Goal: Task Accomplishment & Management: Complete application form

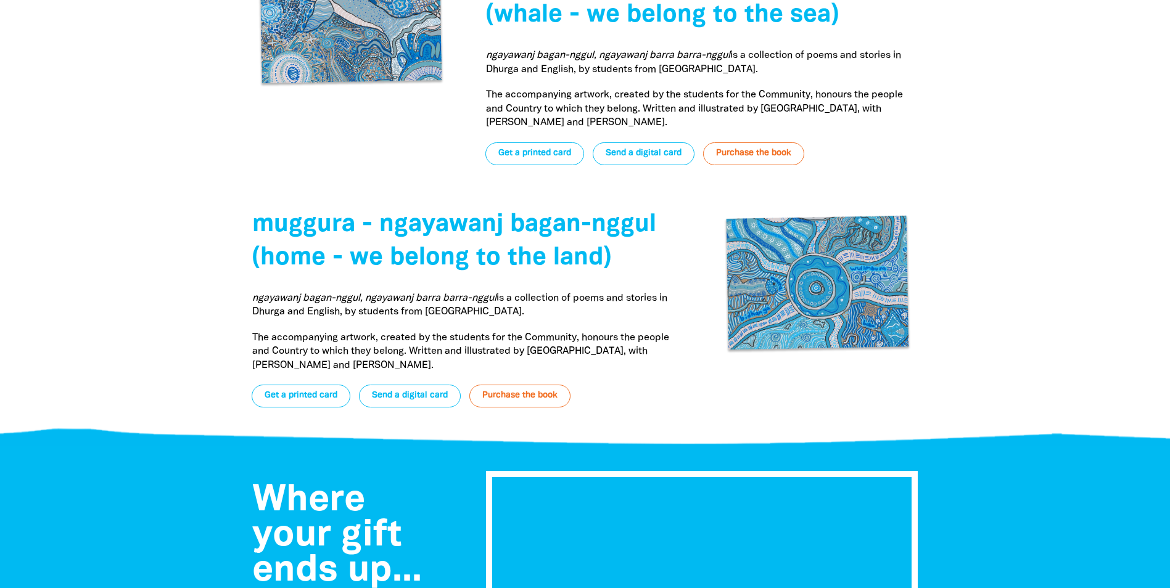
scroll to position [4750, 0]
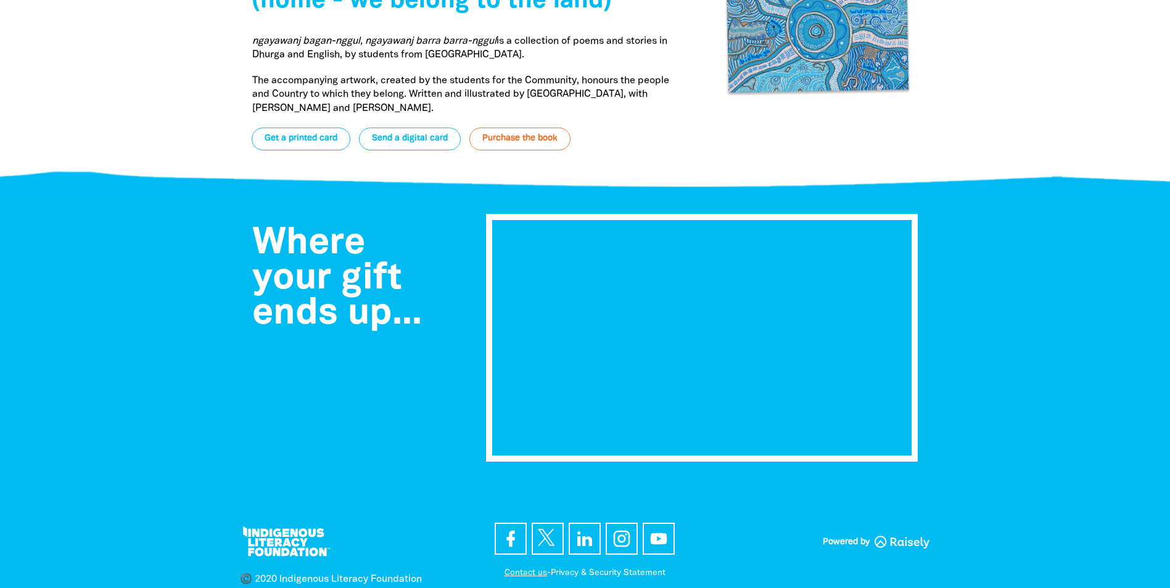
click at [517, 569] on link "Contact us" at bounding box center [526, 573] width 43 height 8
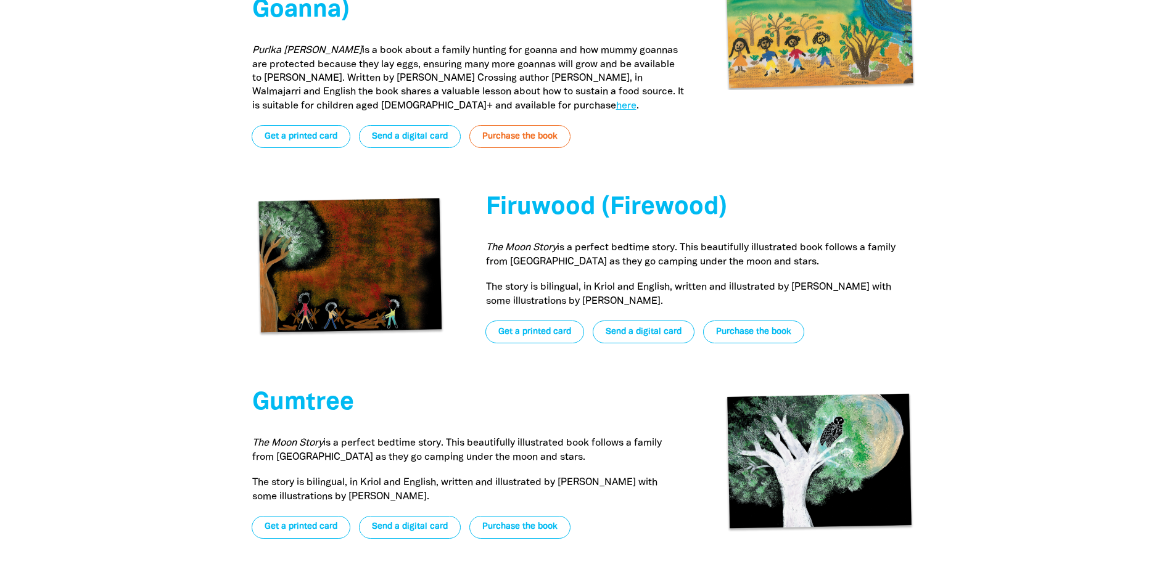
scroll to position [3578, 0]
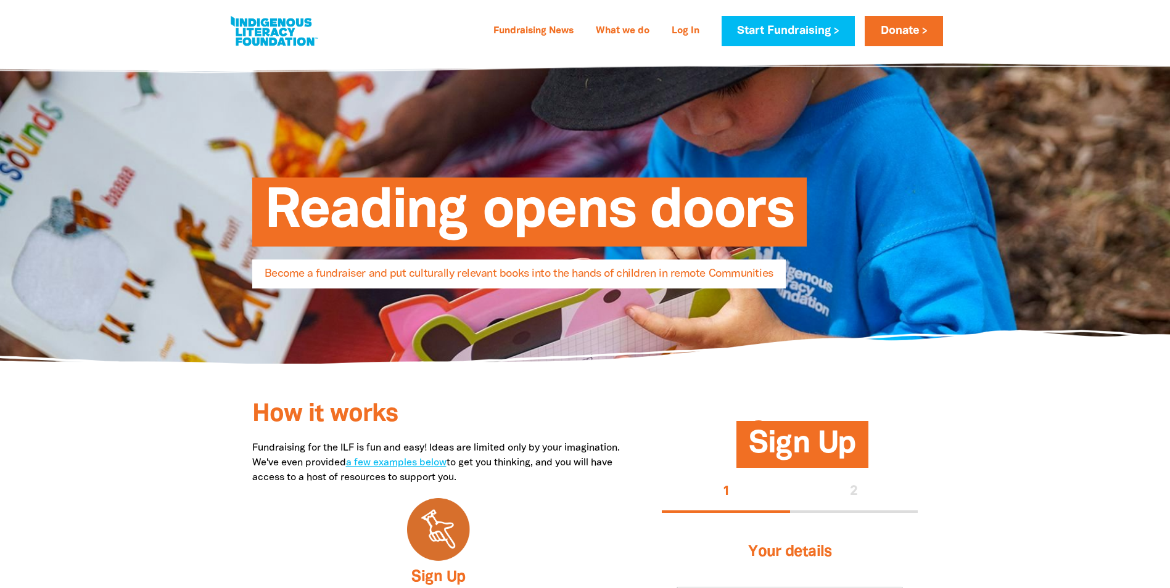
select select "AU"
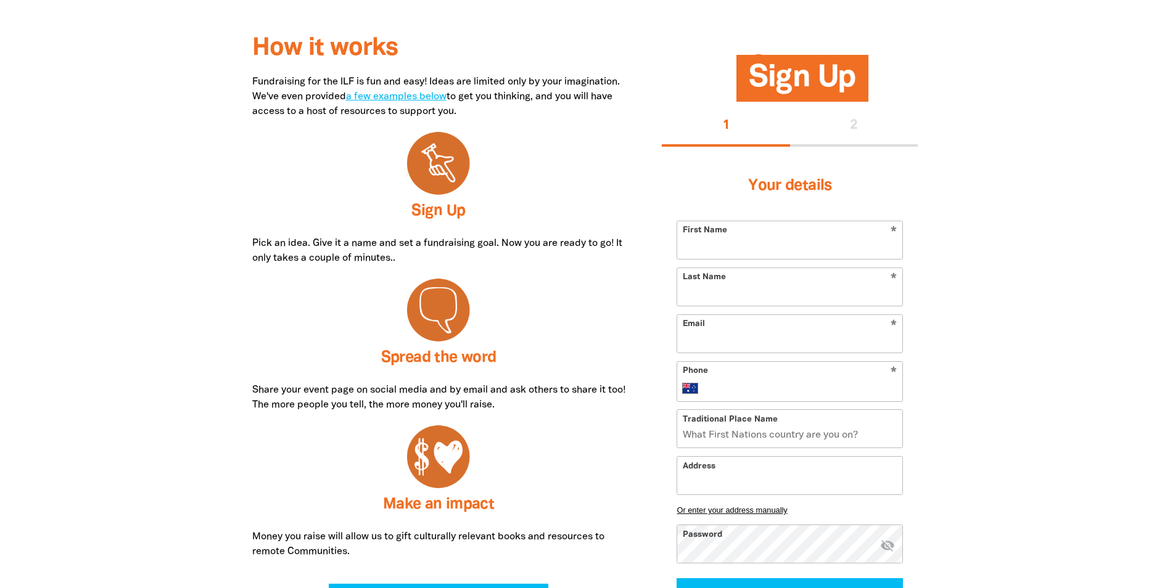
scroll to position [370, 0]
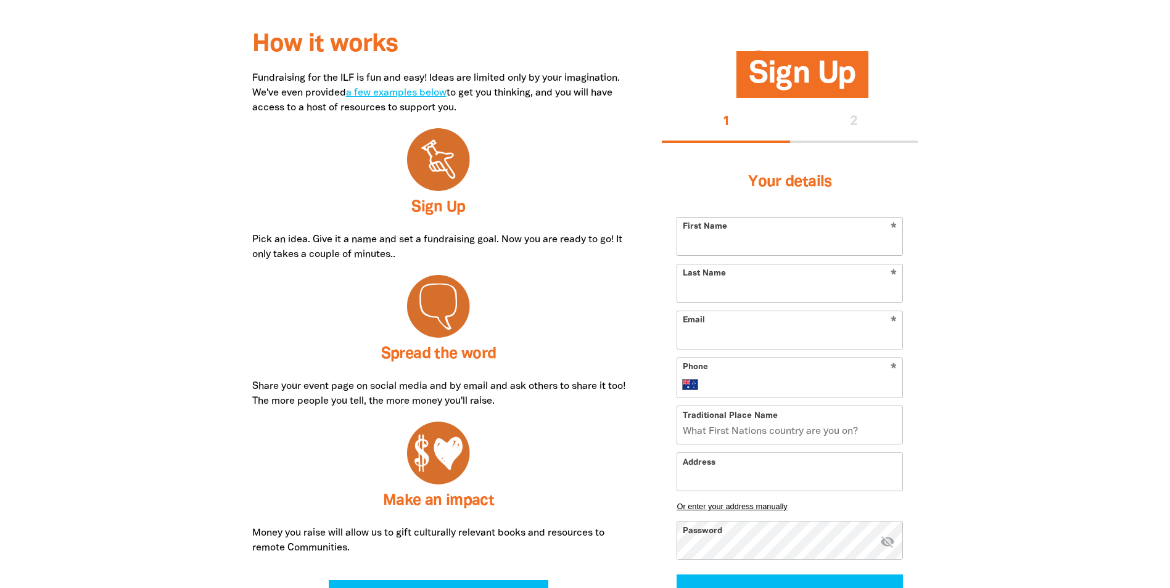
click at [757, 242] on input "First Name" at bounding box center [789, 237] width 225 height 38
type input "[PERSON_NAME]"
type input "Hill"
click at [696, 343] on input "Email" at bounding box center [789, 330] width 225 height 38
type input "[PERSON_NAME][EMAIL_ADDRESS][PERSON_NAME][DOMAIN_NAME]"
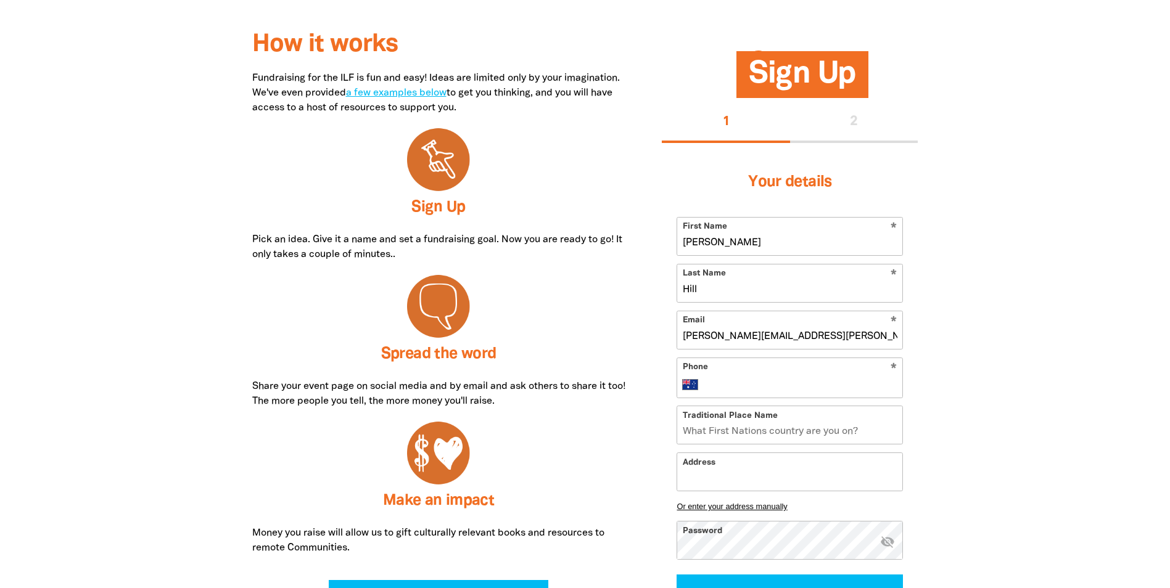
type input "[PHONE_NUMBER]"
type input "100"
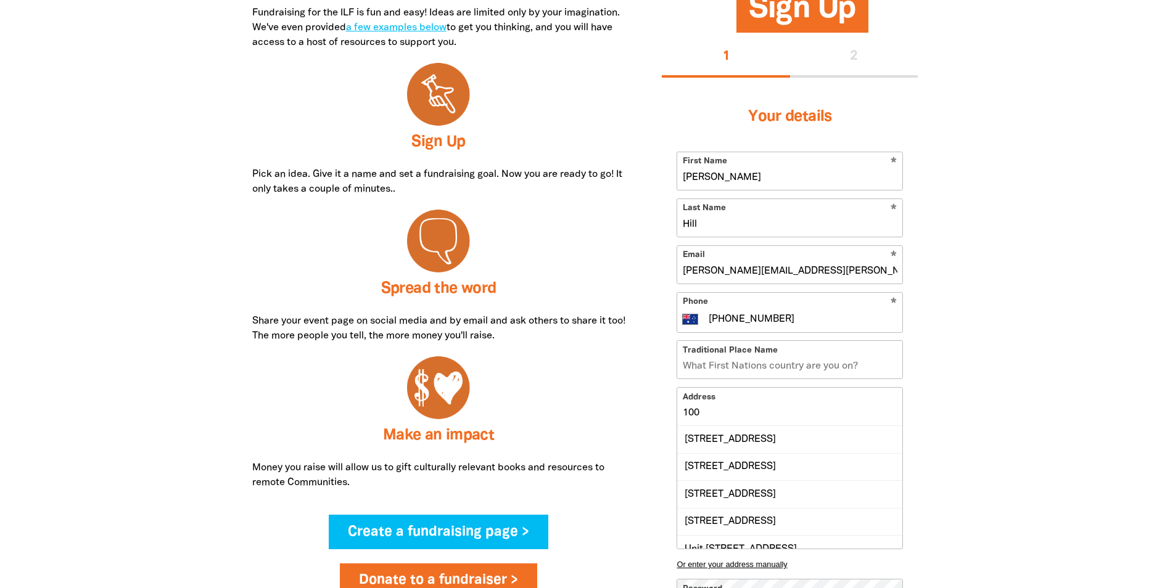
scroll to position [493, 0]
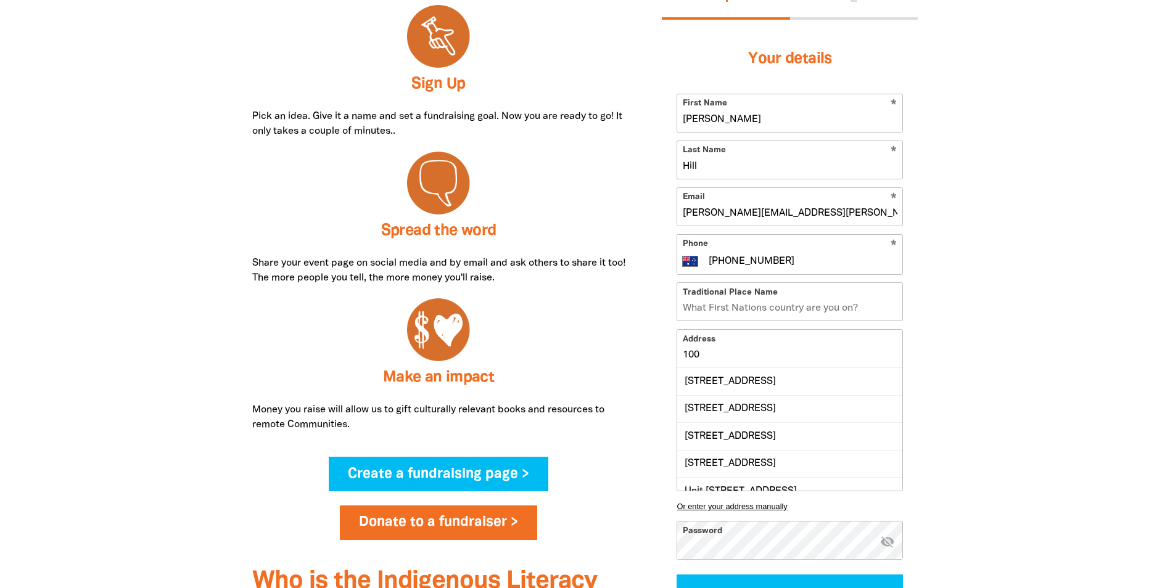
click at [799, 314] on input "Traditional Place Name" at bounding box center [789, 302] width 225 height 38
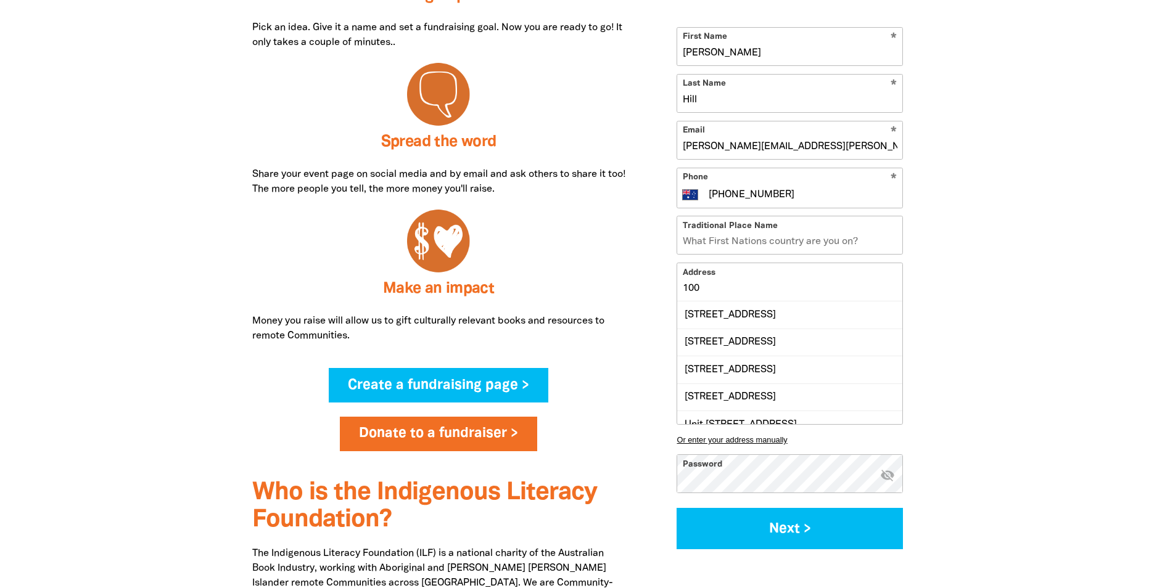
scroll to position [617, 0]
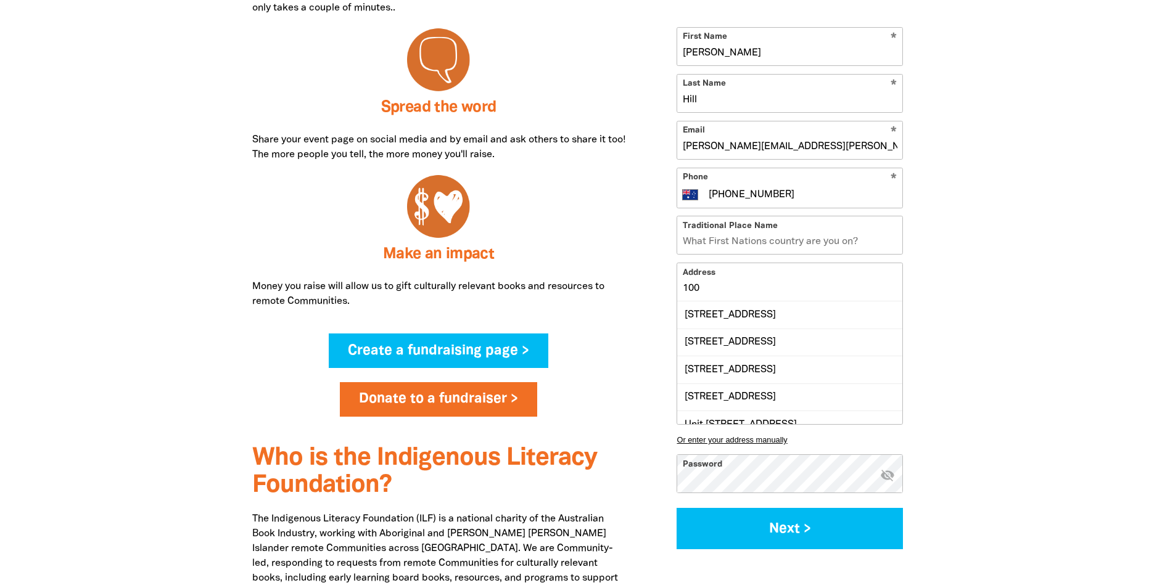
drag, startPoint x: 718, startPoint y: 287, endPoint x: 667, endPoint y: 284, distance: 51.3
click at [669, 285] on div "Your details * First Name [PERSON_NAME] * Last Name [PERSON_NAME] * Email [PERS…" at bounding box center [790, 259] width 256 height 612
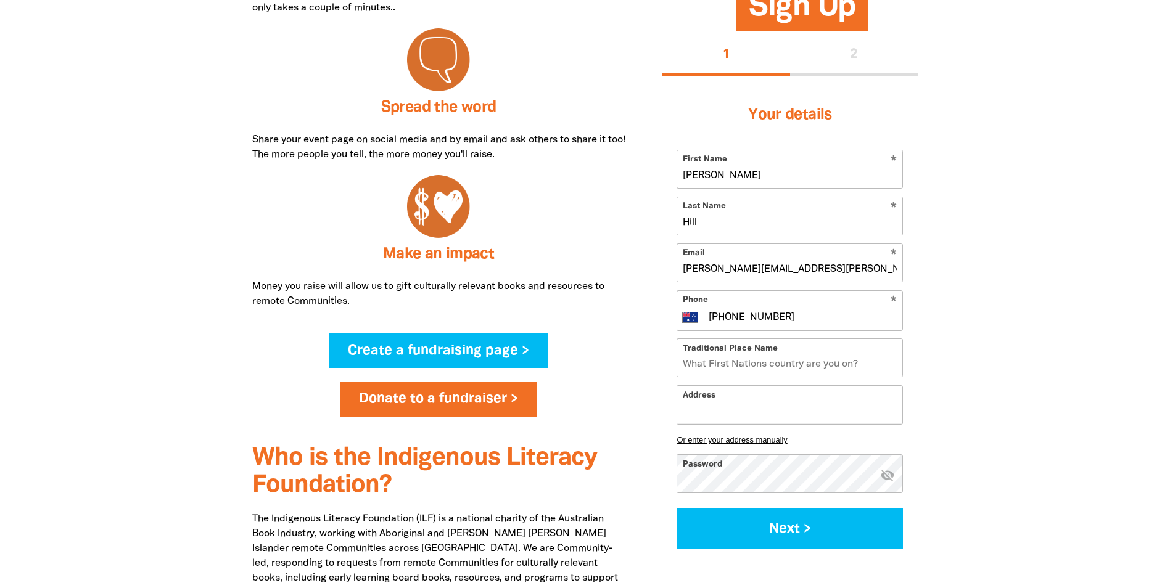
click at [711, 410] on input "Address" at bounding box center [789, 406] width 225 height 38
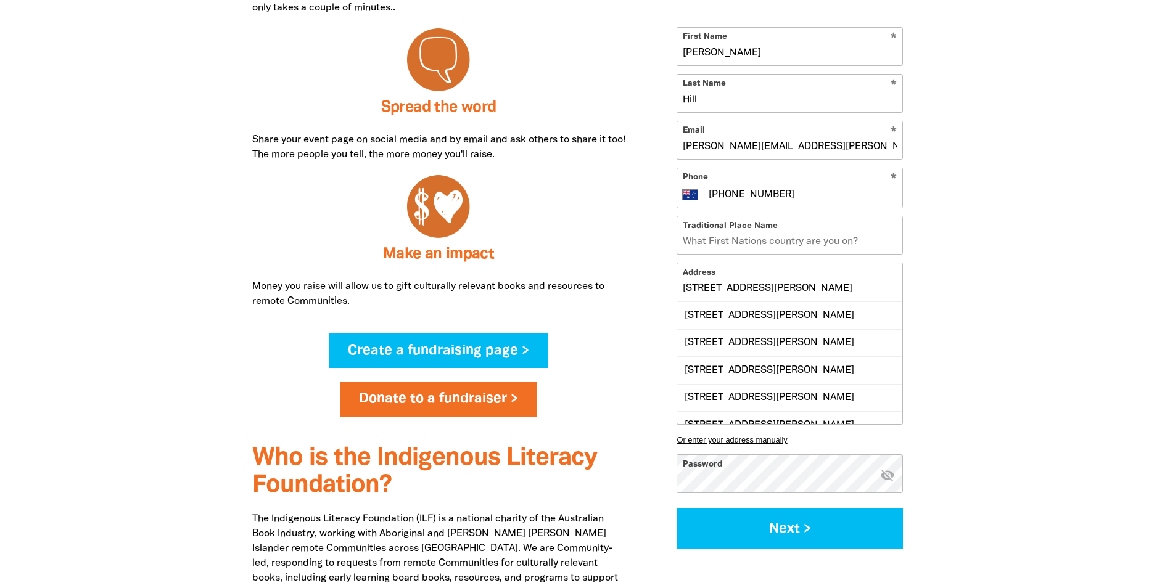
scroll to position [0, 0]
click at [865, 318] on div "[STREET_ADDRESS][PERSON_NAME]" at bounding box center [789, 315] width 225 height 27
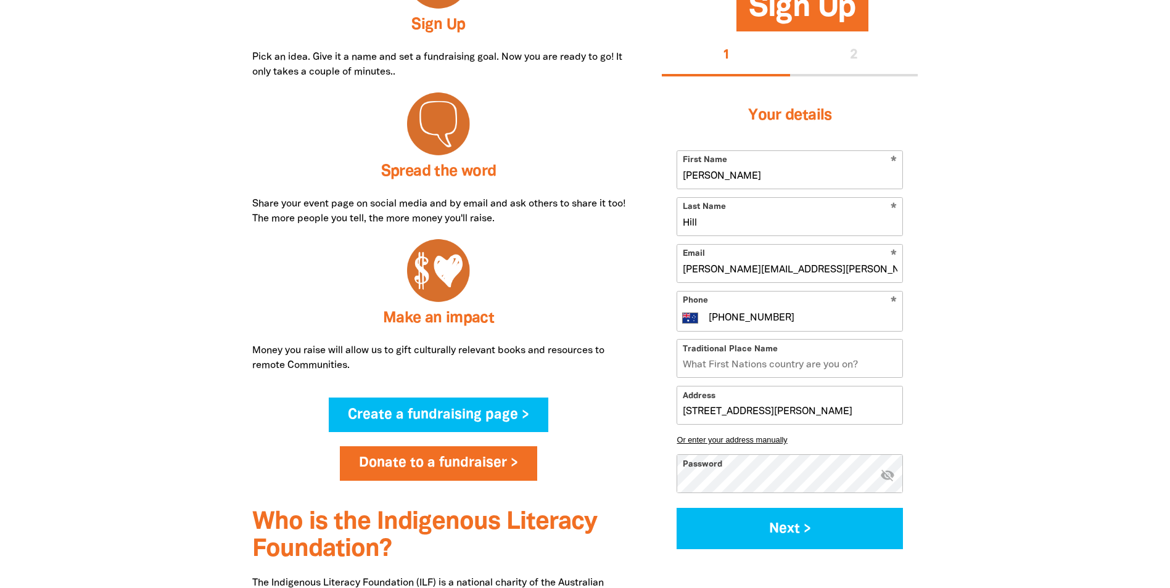
scroll to position [555, 0]
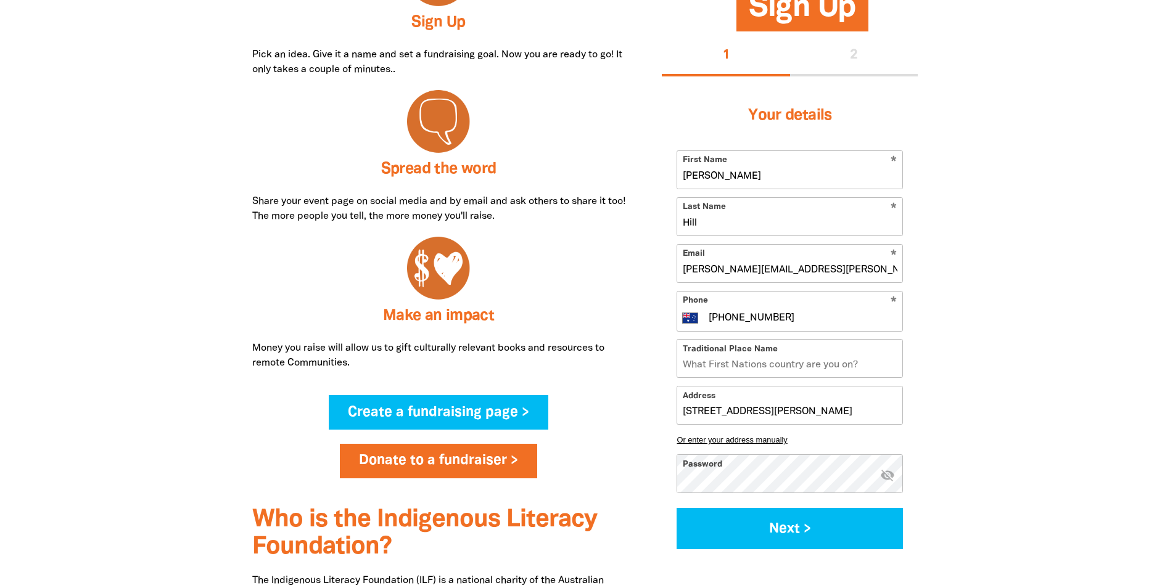
drag, startPoint x: 892, startPoint y: 411, endPoint x: 620, endPoint y: 411, distance: 272.0
click at [623, 412] on div "How it works Fundraising for the ILF is fun and easy! Ideas are limited only by…" at bounding box center [585, 298] width 740 height 879
type input "ANE [GEOGRAPHIC_DATA] 4000"
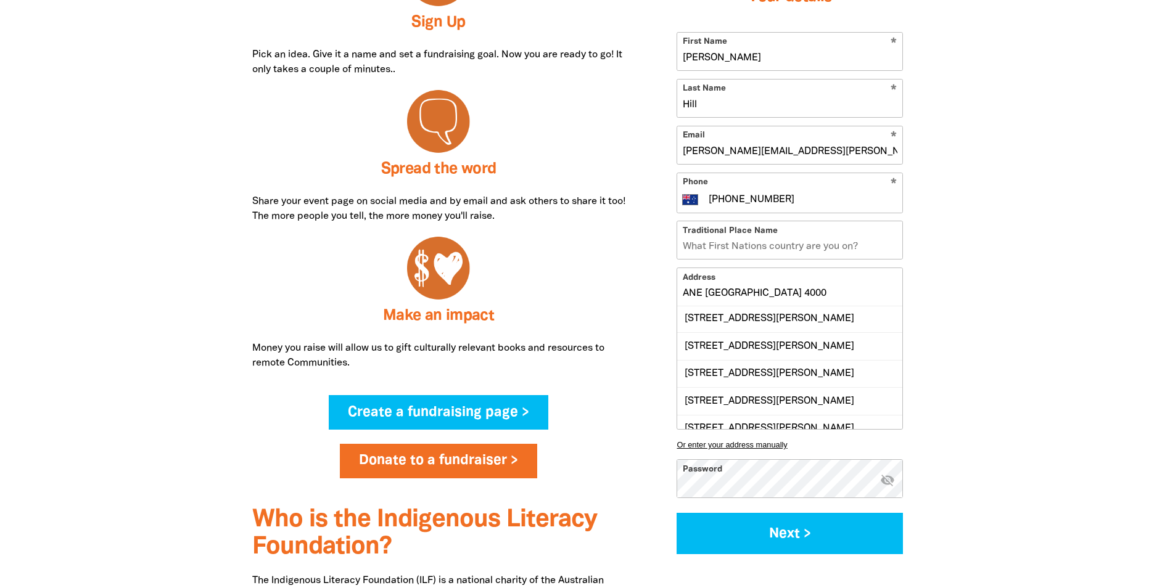
scroll to position [0, 0]
drag, startPoint x: 695, startPoint y: 292, endPoint x: 653, endPoint y: 290, distance: 42.6
click at [650, 291] on div "Sign Up 1 2 Your details * First Name [PERSON_NAME] * Last Name [PERSON_NAME] *…" at bounding box center [789, 220] width 293 height 698
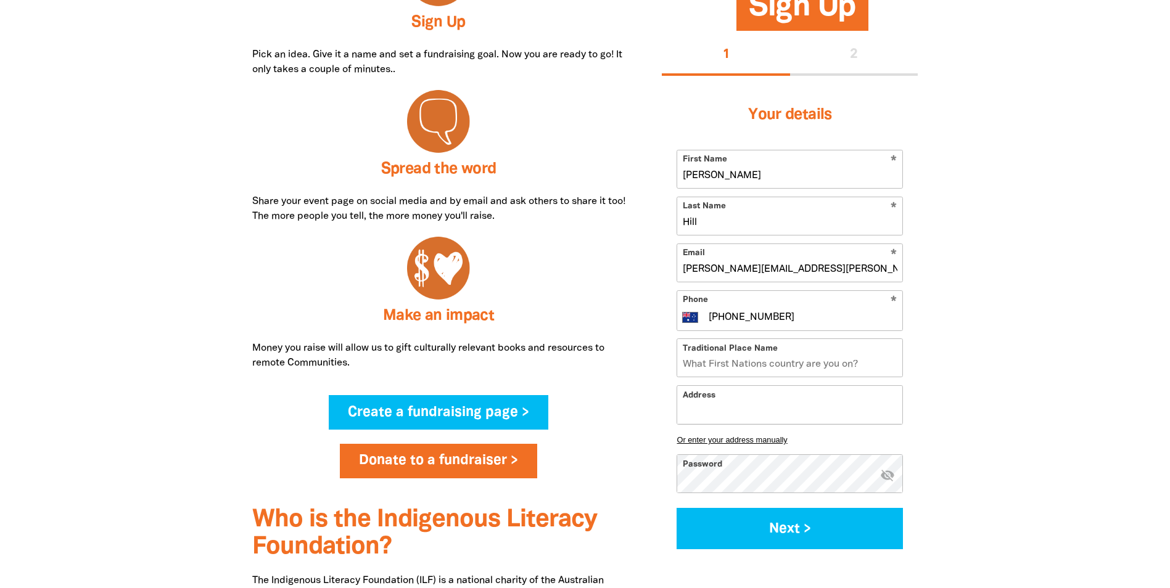
paste input "[STREET_ADDRESS]"
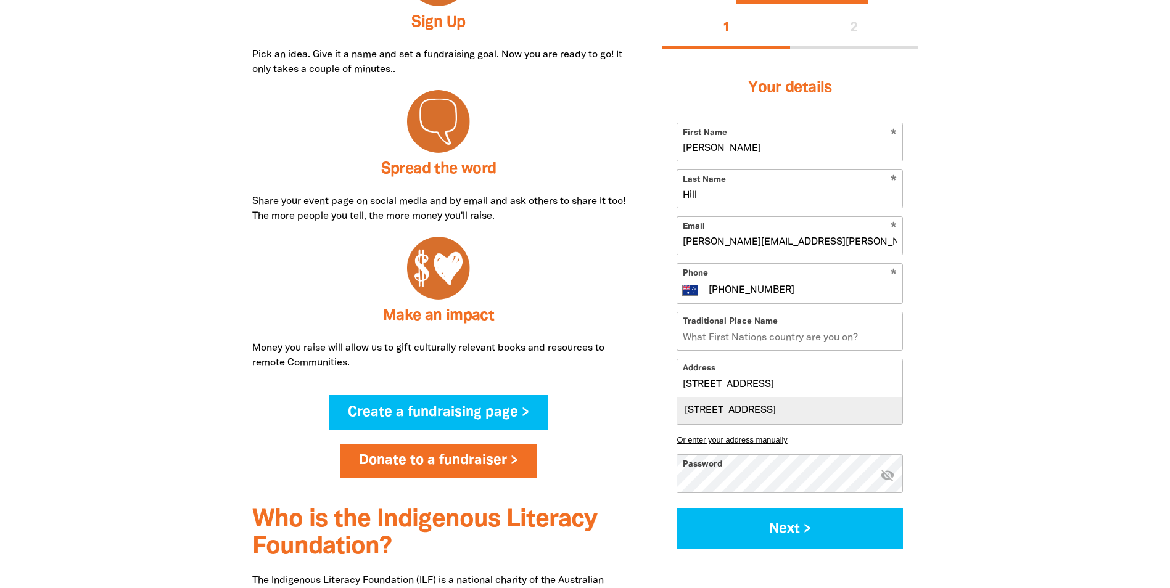
click at [789, 415] on div "[STREET_ADDRESS]" at bounding box center [789, 411] width 225 height 27
type input "[STREET_ADDRESS]"
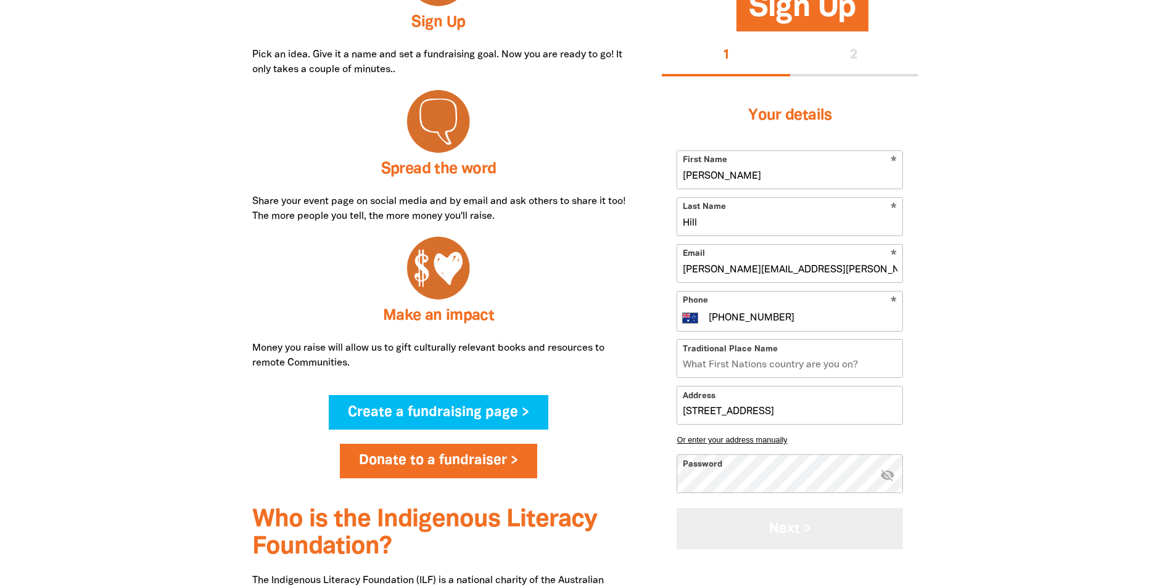
click at [796, 535] on button "Next >" at bounding box center [790, 529] width 226 height 41
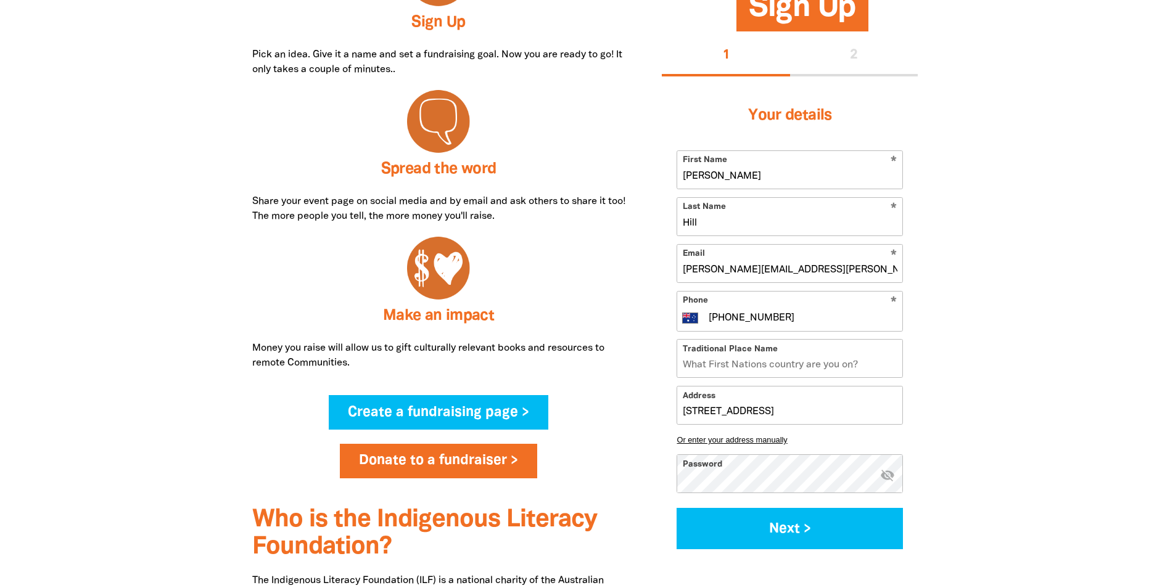
select select "No"
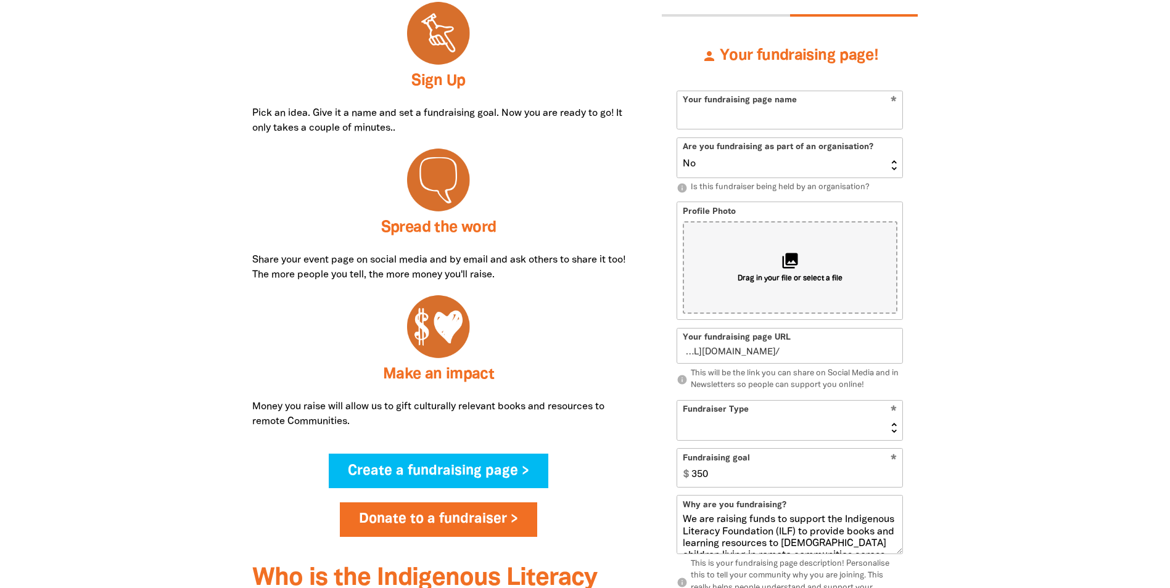
scroll to position [456, 0]
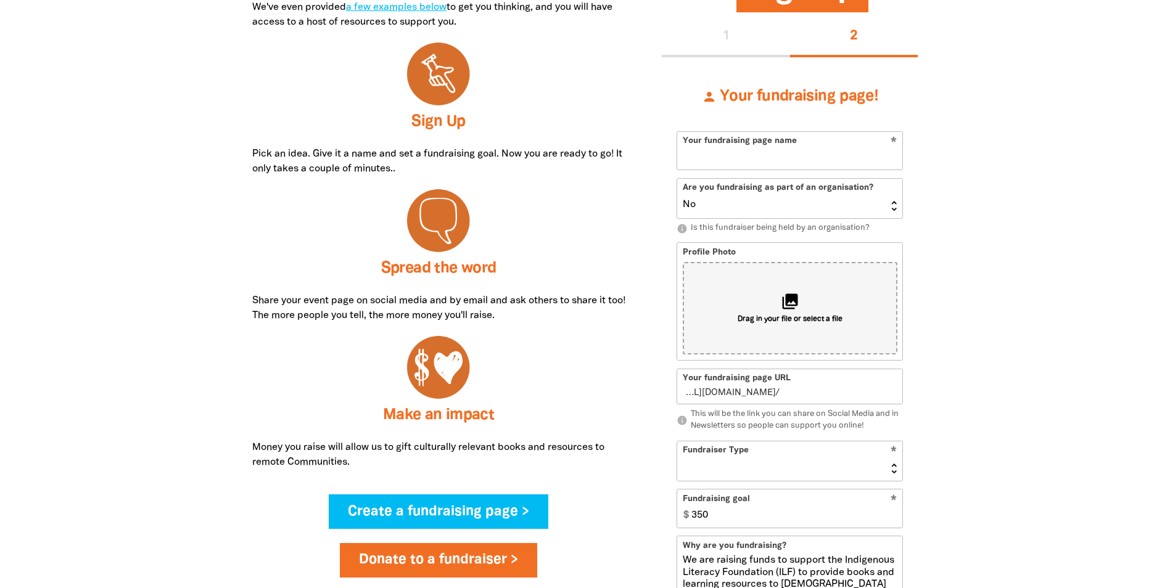
click at [744, 163] on input "Your fundraising page name" at bounding box center [789, 151] width 225 height 38
type input "1"
type input "1 [PERSON_NAME]"
type input "1william"
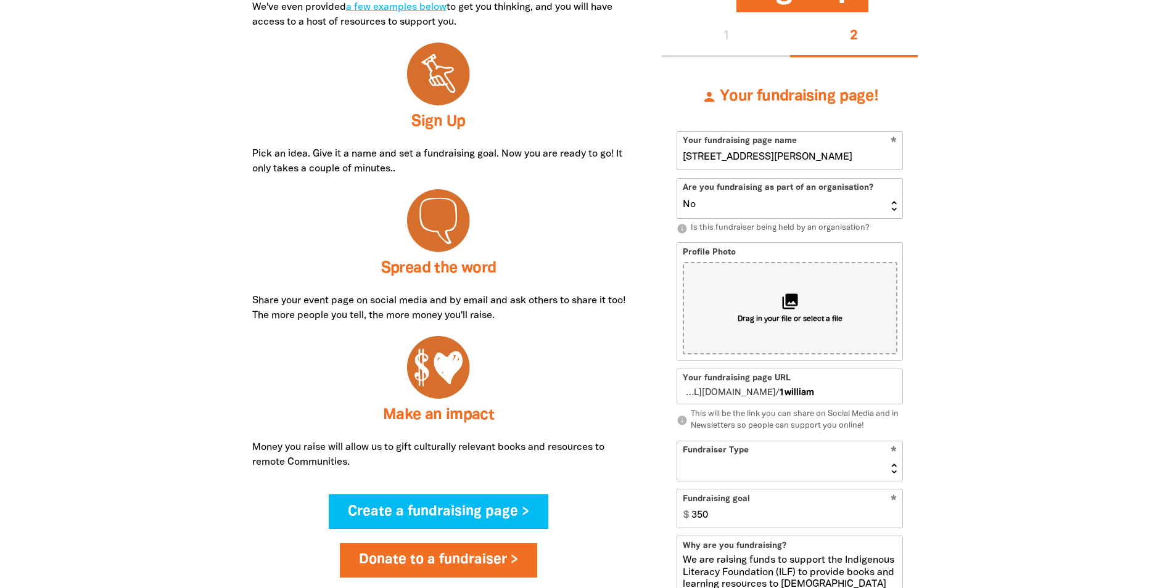
type input "[STREET_ADDRESS][PERSON_NAME]"
type input "1williamstreet"
type input "[STREET_ADDRESS][PERSON_NAME]"
click at [881, 207] on select "Yes No" at bounding box center [789, 198] width 225 height 39
select select "Yes"
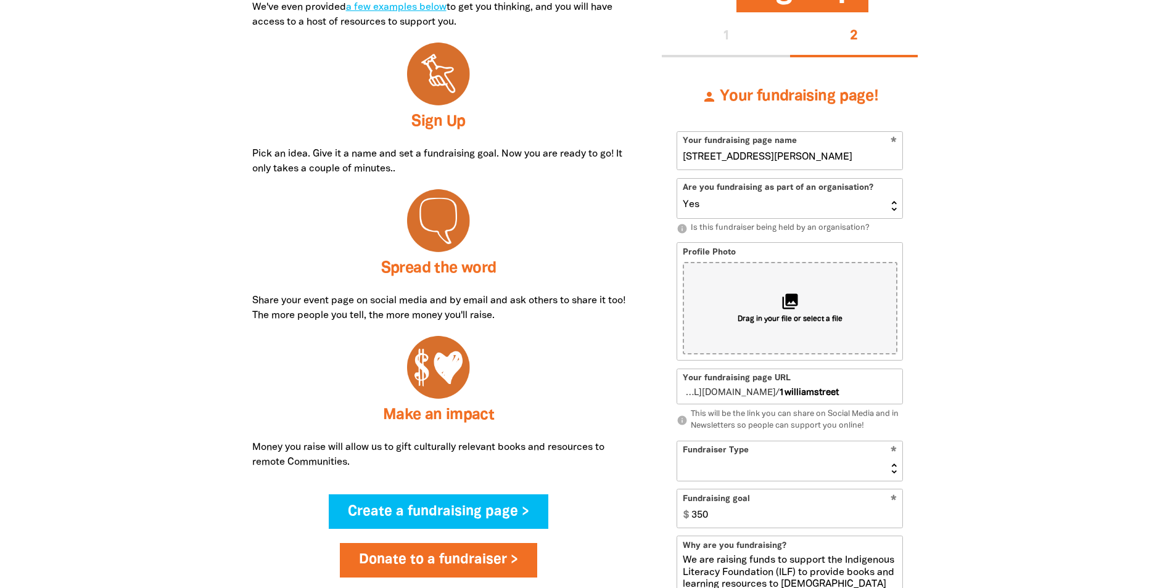
click at [677, 179] on select "Yes No" at bounding box center [789, 198] width 225 height 39
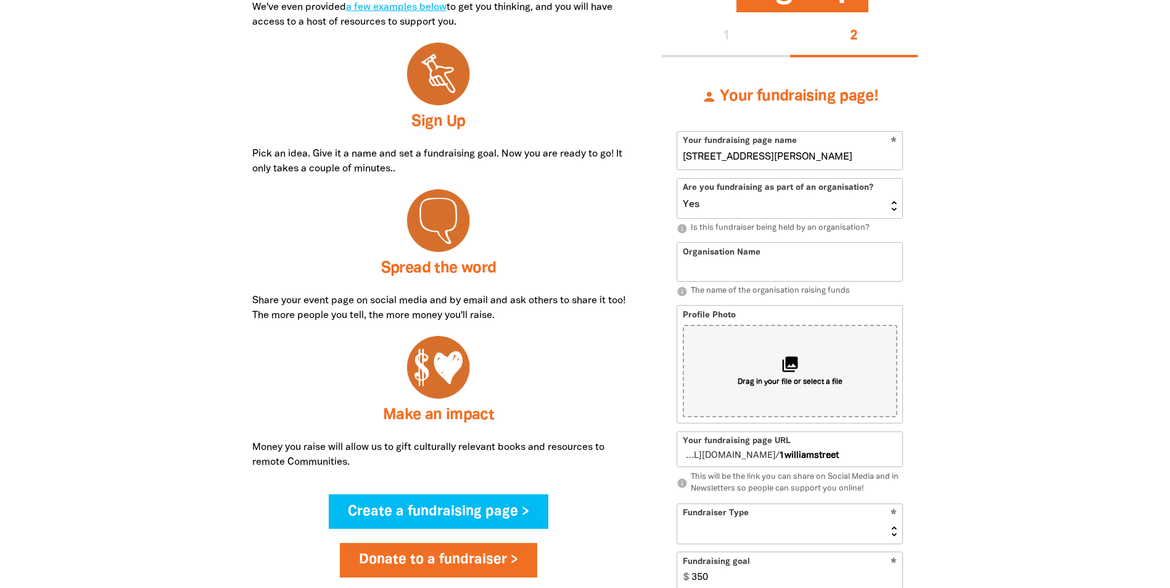
click at [723, 270] on input "Organisation Name" at bounding box center [789, 262] width 225 height 38
drag, startPoint x: 780, startPoint y: 268, endPoint x: 788, endPoint y: 268, distance: 8.0
click at [780, 268] on input "[STREET_ADDRESS][PERSON_NAME]" at bounding box center [789, 262] width 225 height 38
drag, startPoint x: 782, startPoint y: 268, endPoint x: 658, endPoint y: 258, distance: 124.3
click at [658, 258] on div "Sign Up 1 2 person Your fundraising page! * Your fundraising page name [STREET_…" at bounding box center [789, 464] width 293 height 989
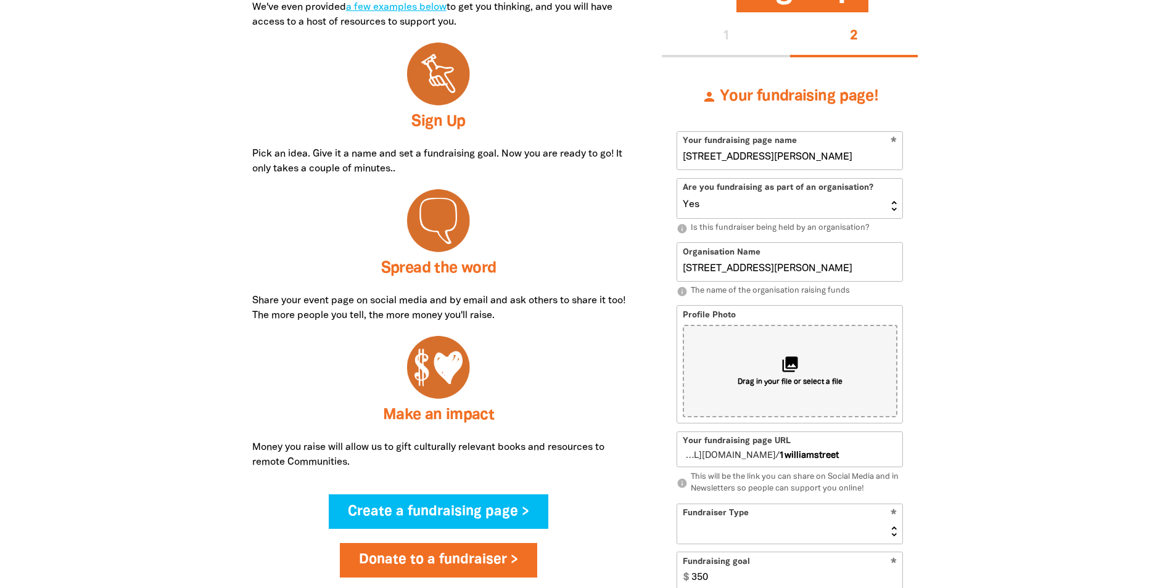
paste input "Cbus Property [STREET_ADDRESS][PERSON_NAME] Pty Ltd"
type input "Cbus Property [STREET_ADDRESS][PERSON_NAME] Pty Ltd"
click at [1044, 284] on div at bounding box center [585, 465] width 1170 height 1014
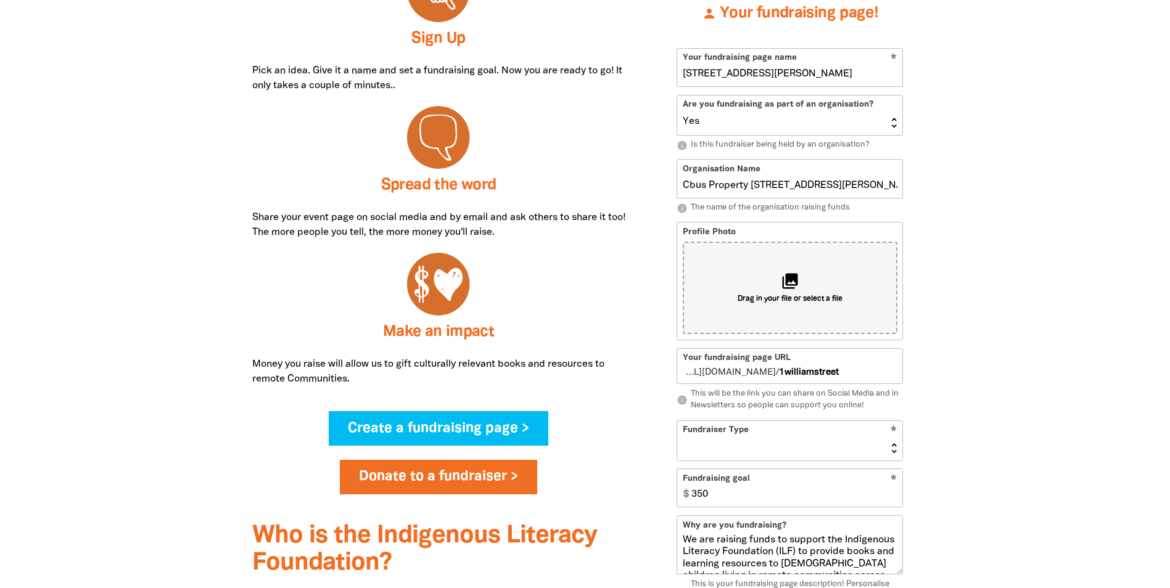
scroll to position [518, 0]
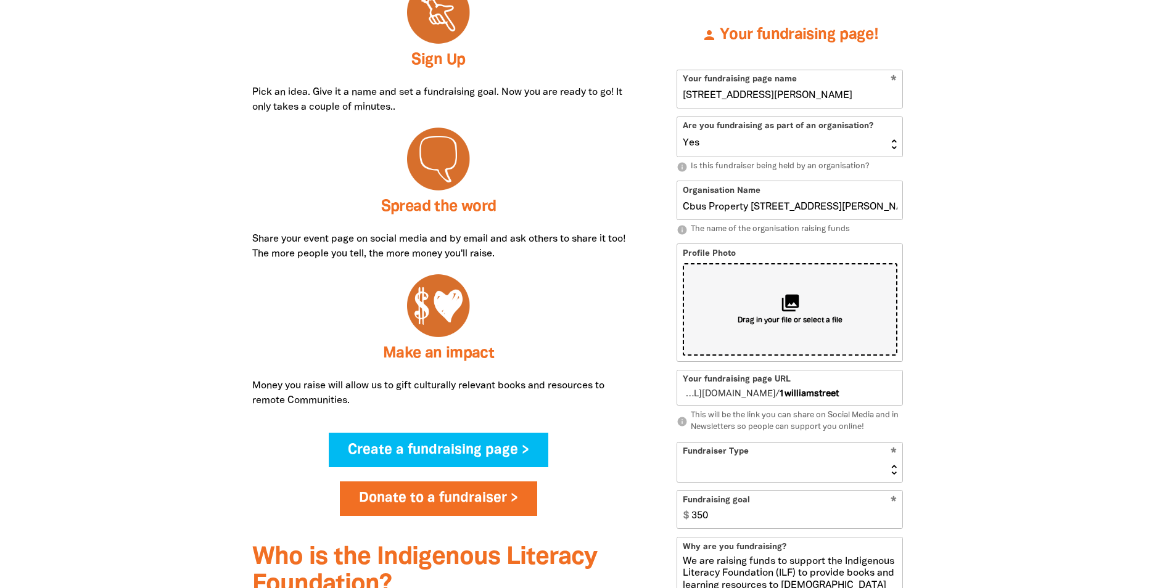
click at [809, 286] on div "collections Drag in your file or select a file" at bounding box center [790, 309] width 215 height 93
type input "C:\fakepath\Black & White Simple Coming Soon Instagram Post (Square) (10).jpg"
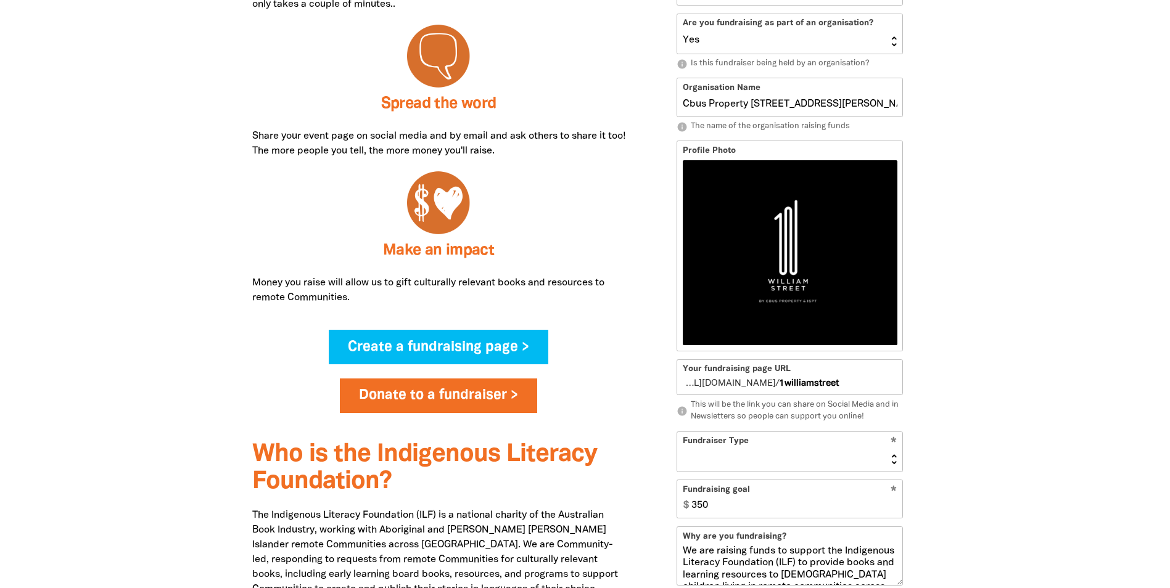
scroll to position [703, 0]
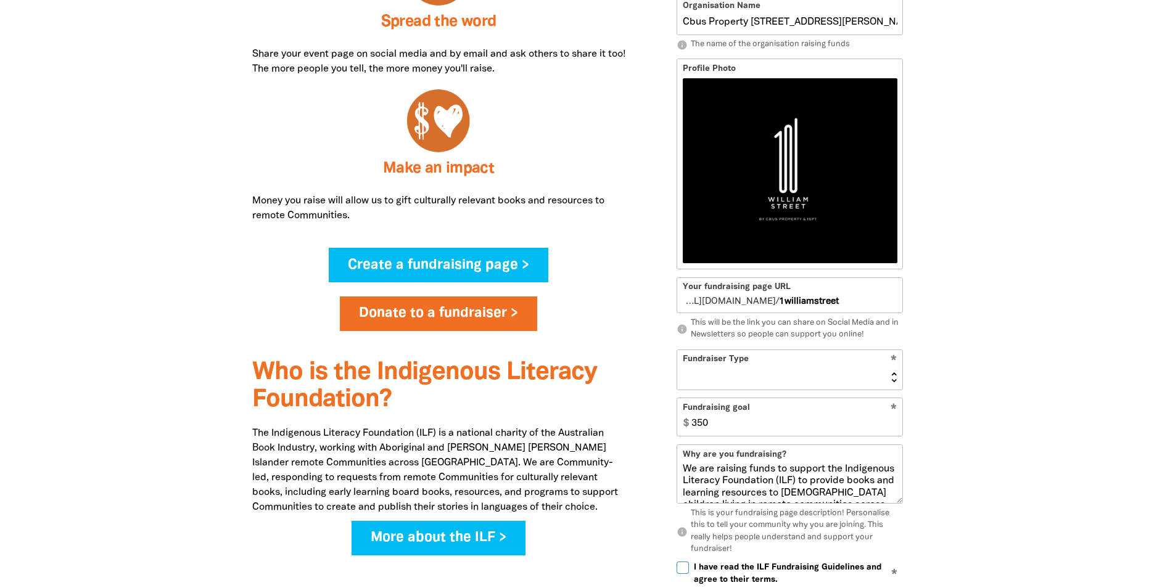
drag, startPoint x: 854, startPoint y: 303, endPoint x: 773, endPoint y: 281, distance: 83.4
click at [641, 293] on div "How it works Fundraising for the ILF is fun and easy! Ideas are limited only by…" at bounding box center [585, 264] width 740 height 1107
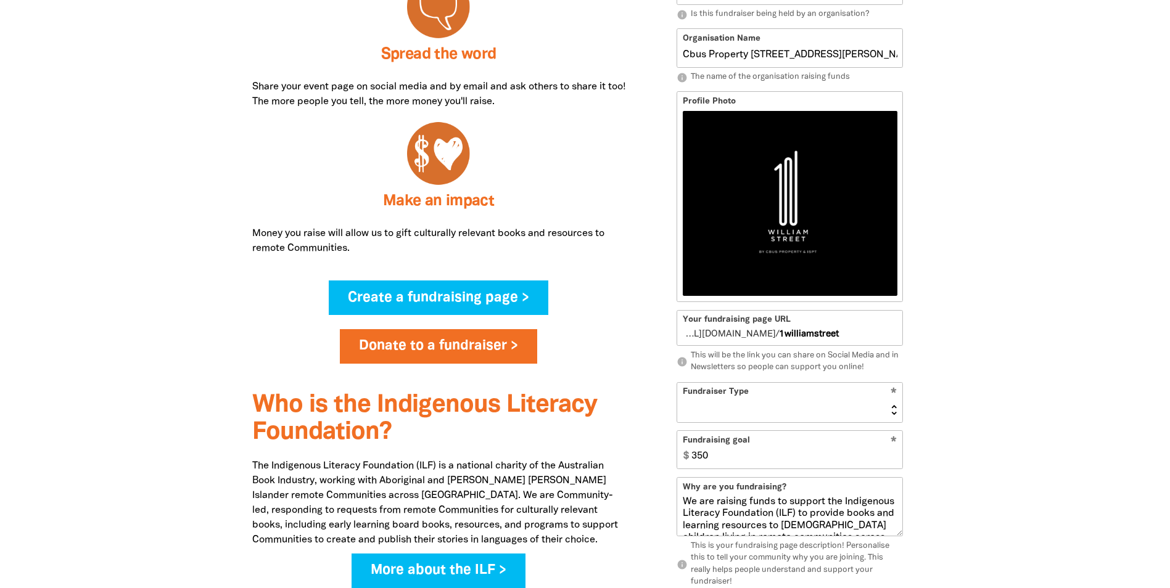
scroll to position [785, 0]
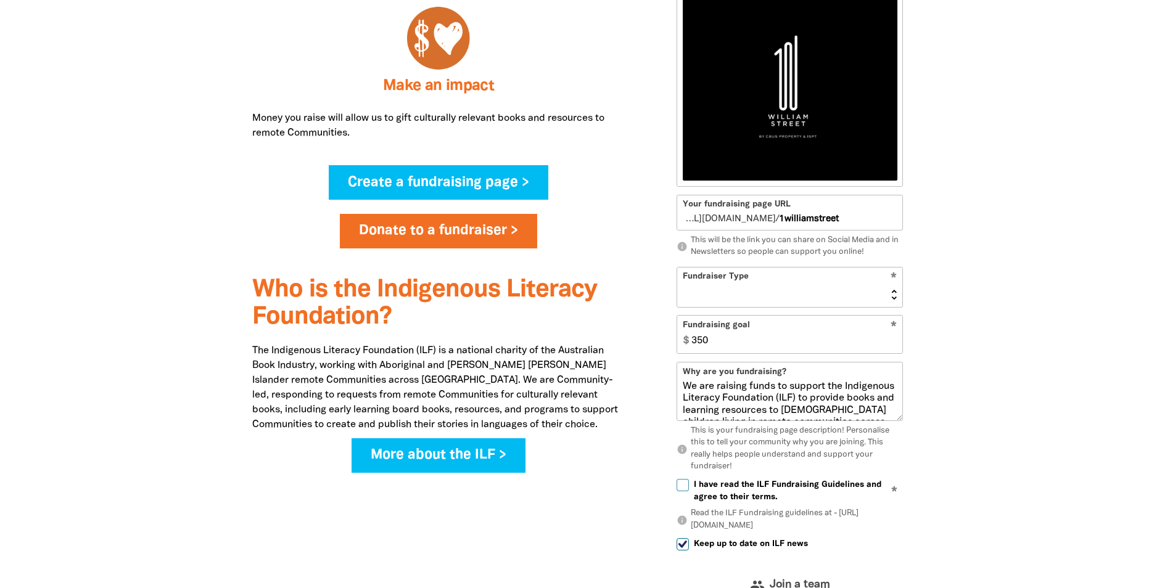
click at [1029, 295] on div at bounding box center [585, 182] width 1170 height 1107
click at [801, 296] on select "Event Activity Donations Instead of Gifts Business School or Library In Memoriam" at bounding box center [789, 287] width 225 height 39
select select "Event"
click at [677, 268] on select "Event Activity Donations Instead of Gifts Business School or Library In Memoriam" at bounding box center [789, 287] width 225 height 39
click at [723, 339] on input "350" at bounding box center [794, 335] width 217 height 38
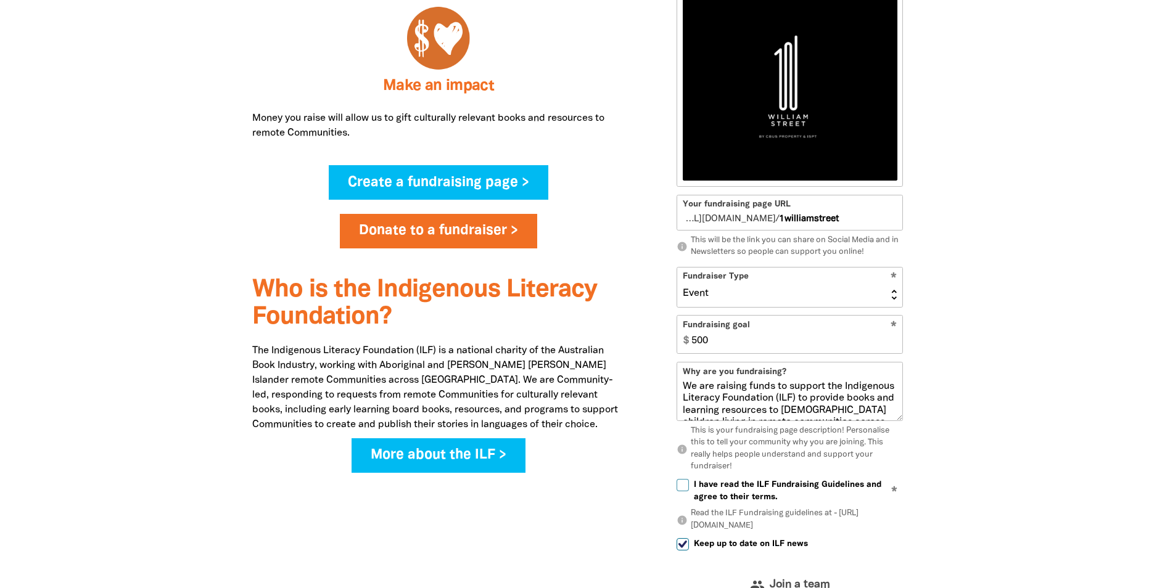
type input "500"
click at [962, 298] on div at bounding box center [585, 182] width 1170 height 1107
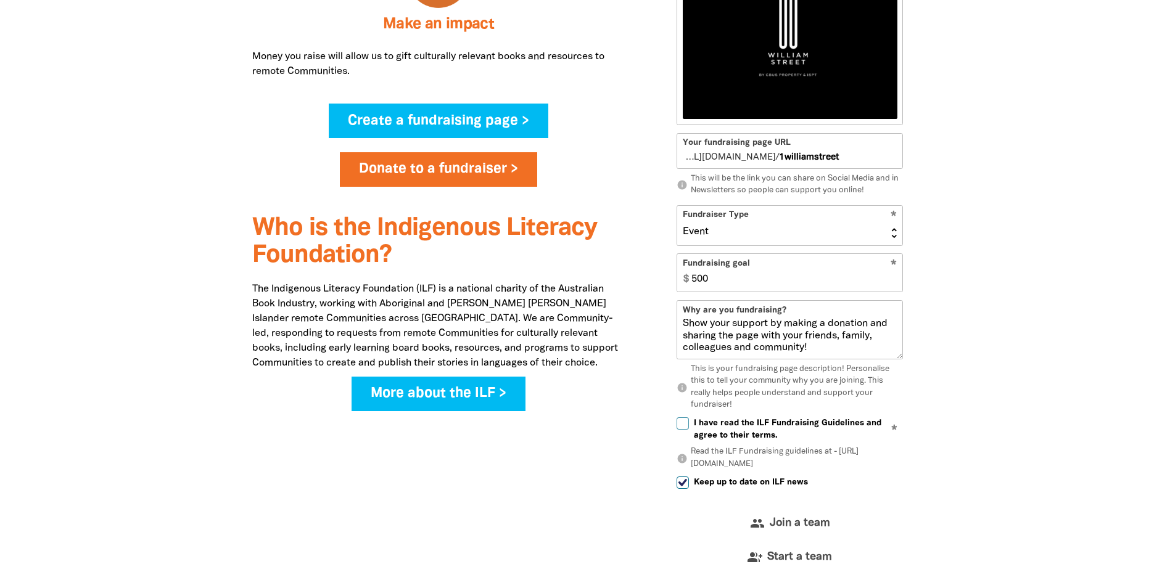
click at [684, 425] on input "I have read the ILF Fundraising Guidelines and agree to their terms." at bounding box center [683, 424] width 12 height 12
checkbox input "true"
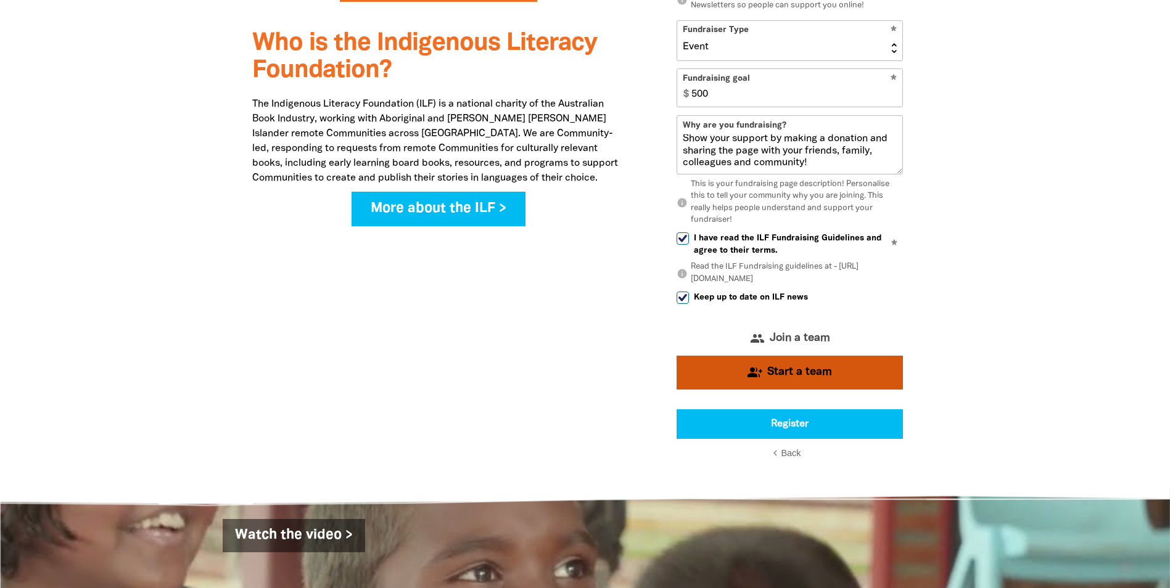
click at [815, 376] on span "Start a team" at bounding box center [799, 372] width 65 height 11
select select "Yes"
select select "Event"
select select "No"
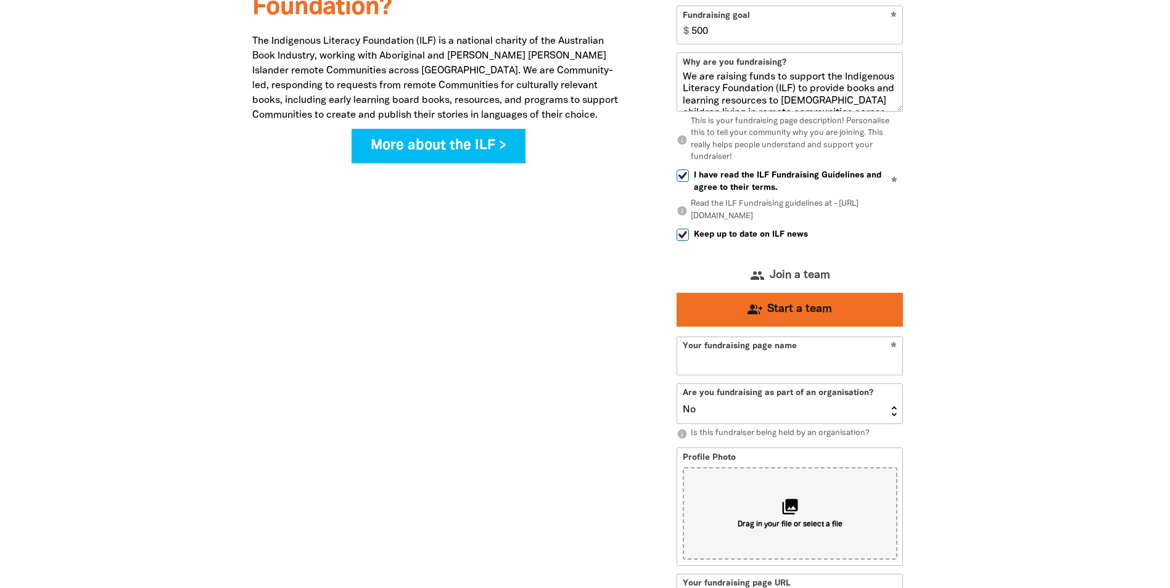
type input "[STREET_ADDRESS][PERSON_NAME]"
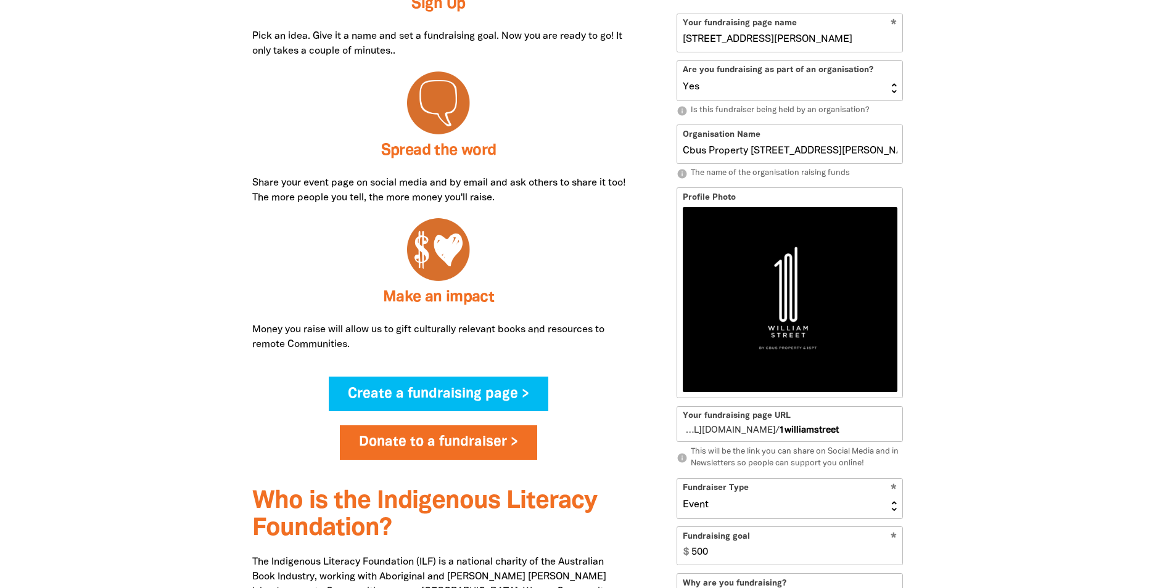
scroll to position [552, 0]
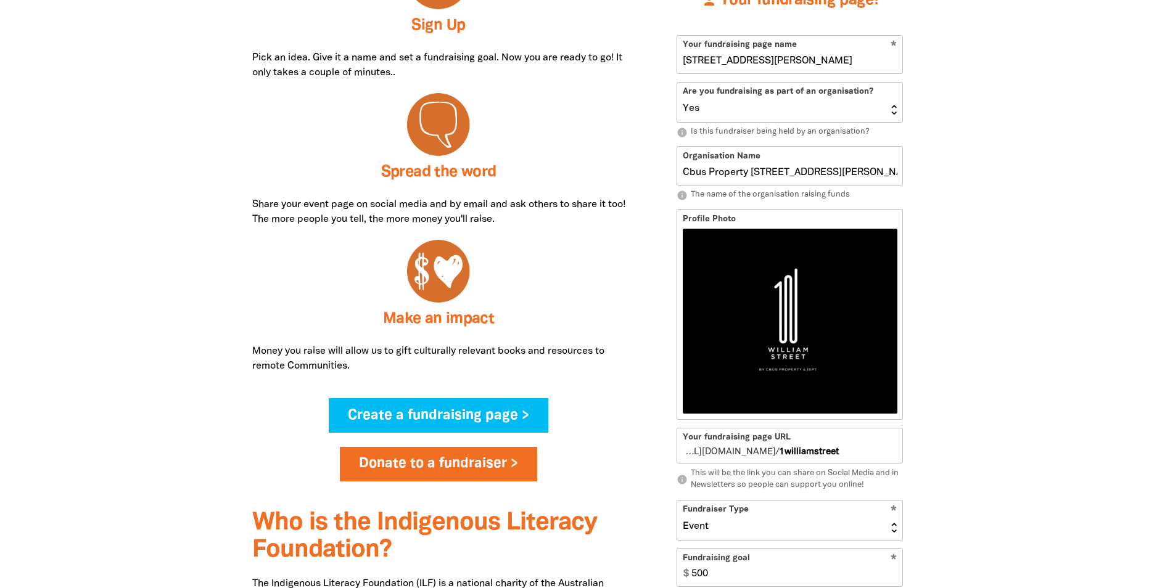
drag, startPoint x: 783, startPoint y: 52, endPoint x: 625, endPoint y: 35, distance: 158.2
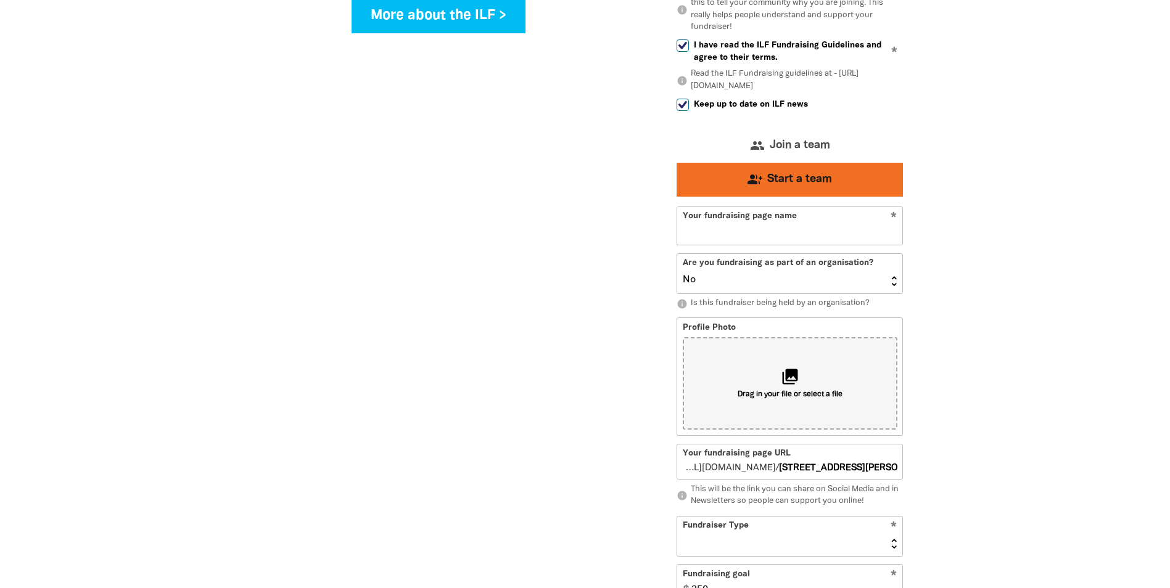
scroll to position [1231, 0]
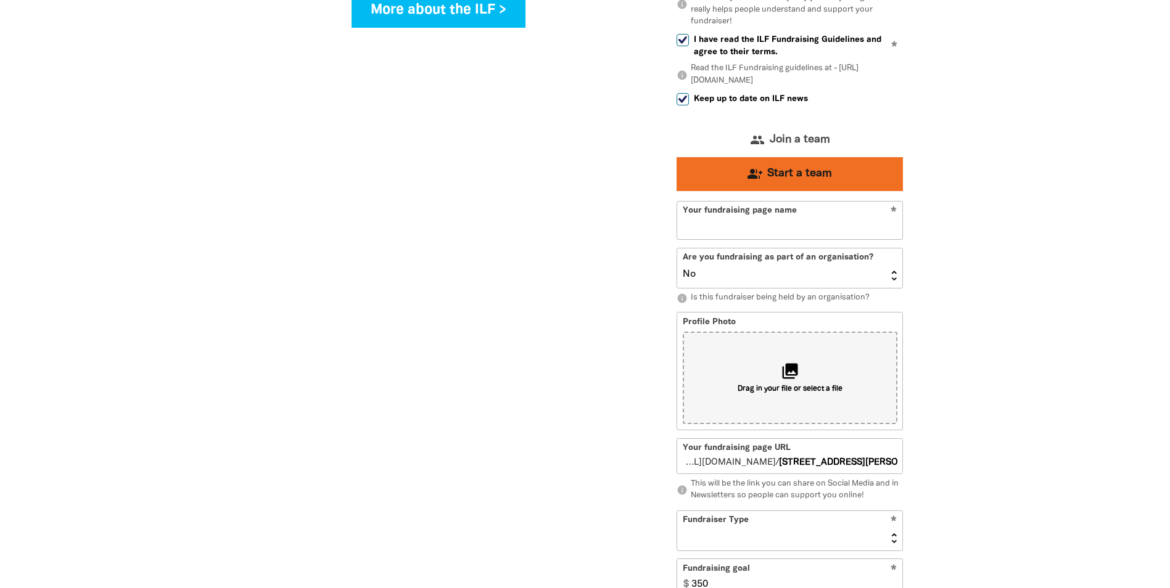
click at [723, 225] on input "Your fundraising page name" at bounding box center [789, 221] width 225 height 38
paste input "[STREET_ADDRESS][PERSON_NAME]"
type input "[STREET_ADDRESS][PERSON_NAME]"
type input "1williamstreet"
type input "[STREET_ADDRESS][PERSON_NAME]"
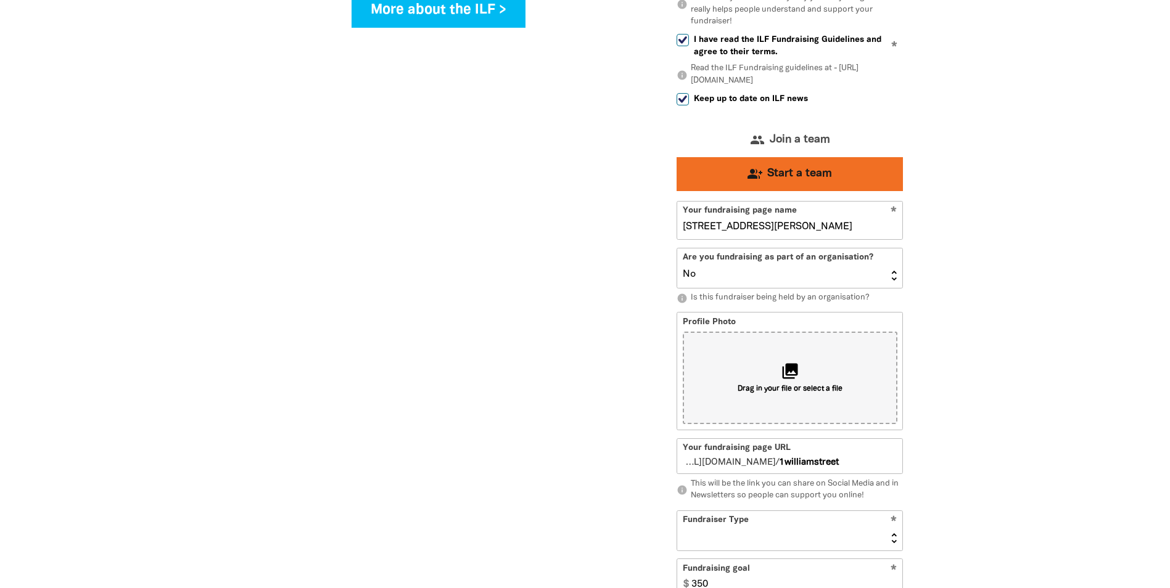
drag, startPoint x: 851, startPoint y: 274, endPoint x: 819, endPoint y: 286, distance: 34.1
click at [851, 274] on select "Yes No" at bounding box center [789, 268] width 225 height 39
select select "Yes"
click at [677, 249] on select "Yes No" at bounding box center [789, 268] width 225 height 39
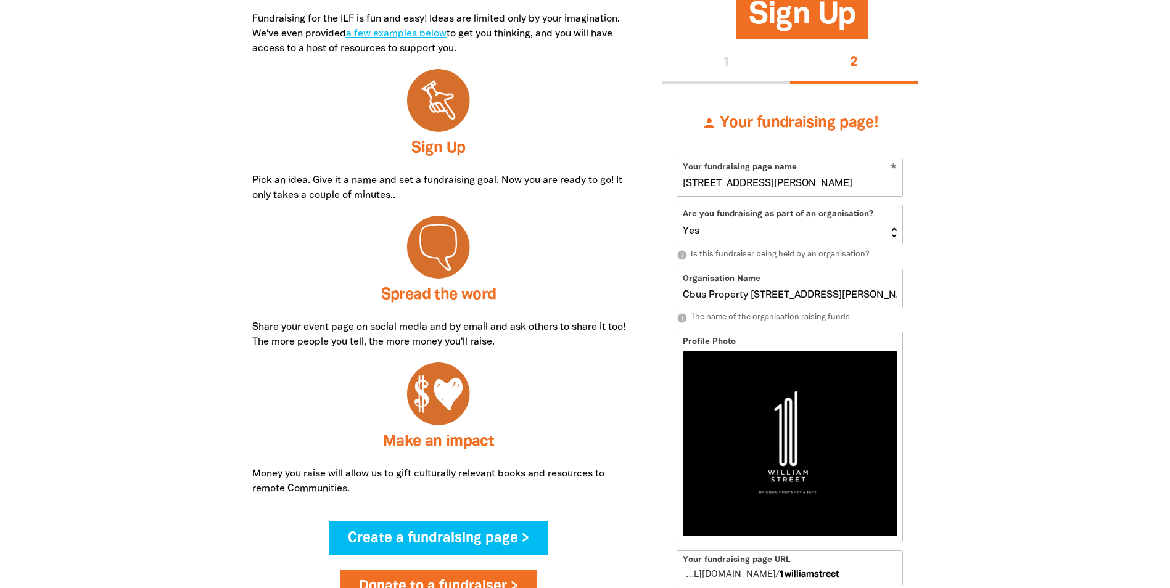
scroll to position [429, 0]
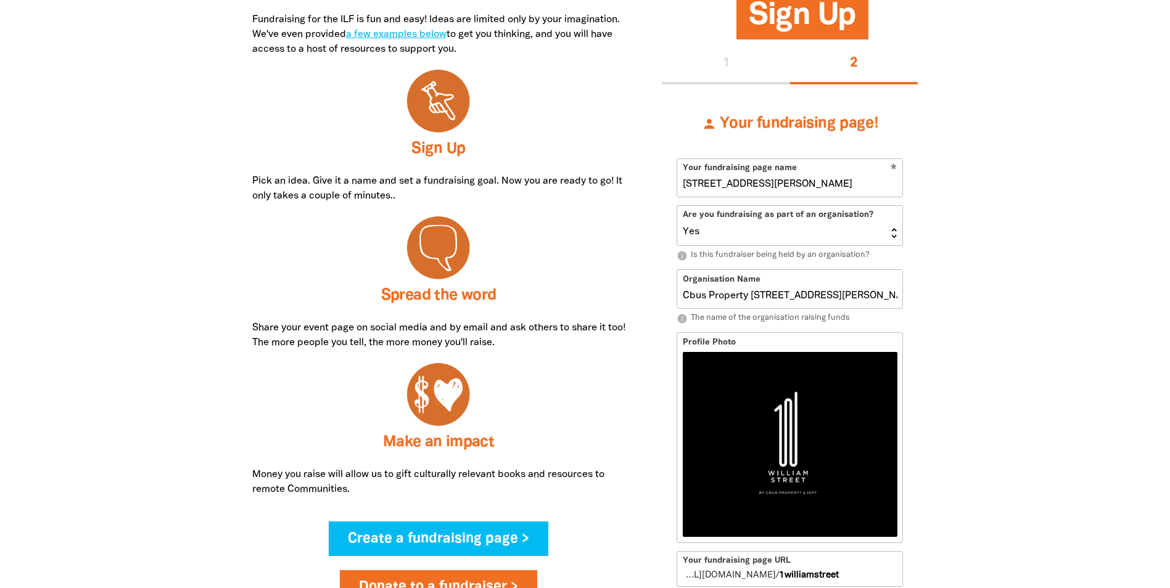
drag, startPoint x: 673, startPoint y: 275, endPoint x: 484, endPoint y: 259, distance: 189.4
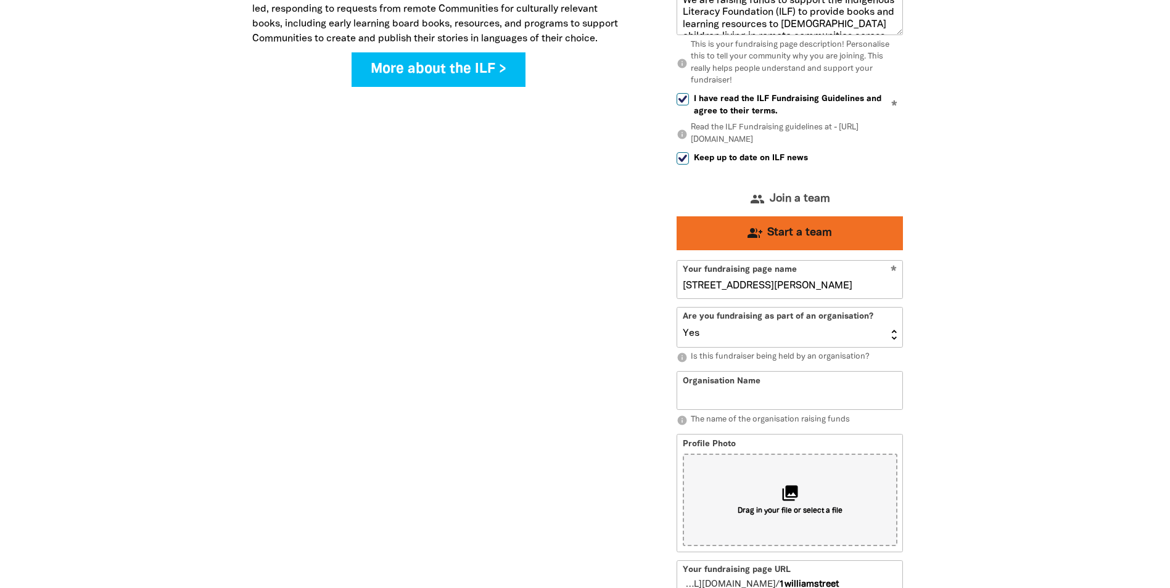
scroll to position [1231, 0]
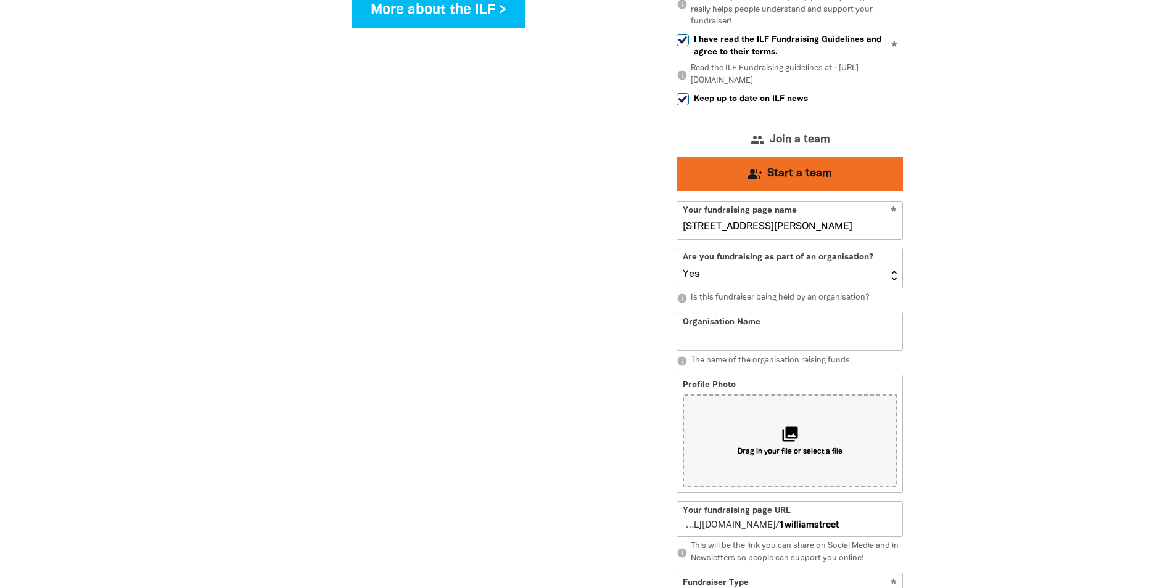
click at [743, 340] on input "Organisation Name" at bounding box center [789, 332] width 225 height 38
paste input "Cbus Property [STREET_ADDRESS][PERSON_NAME] Pty Ltd"
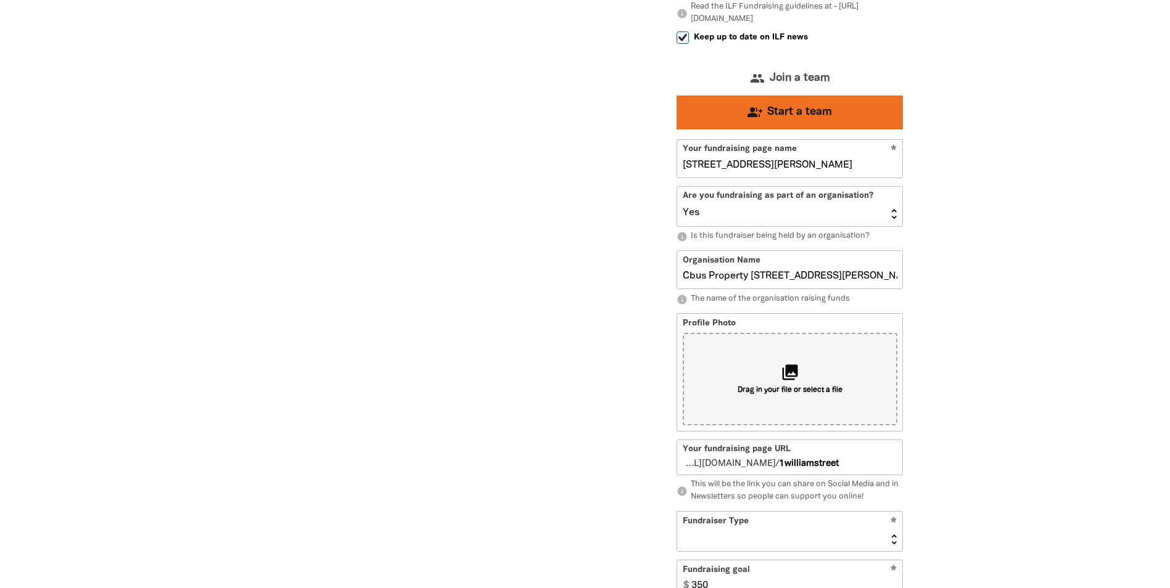
scroll to position [1354, 0]
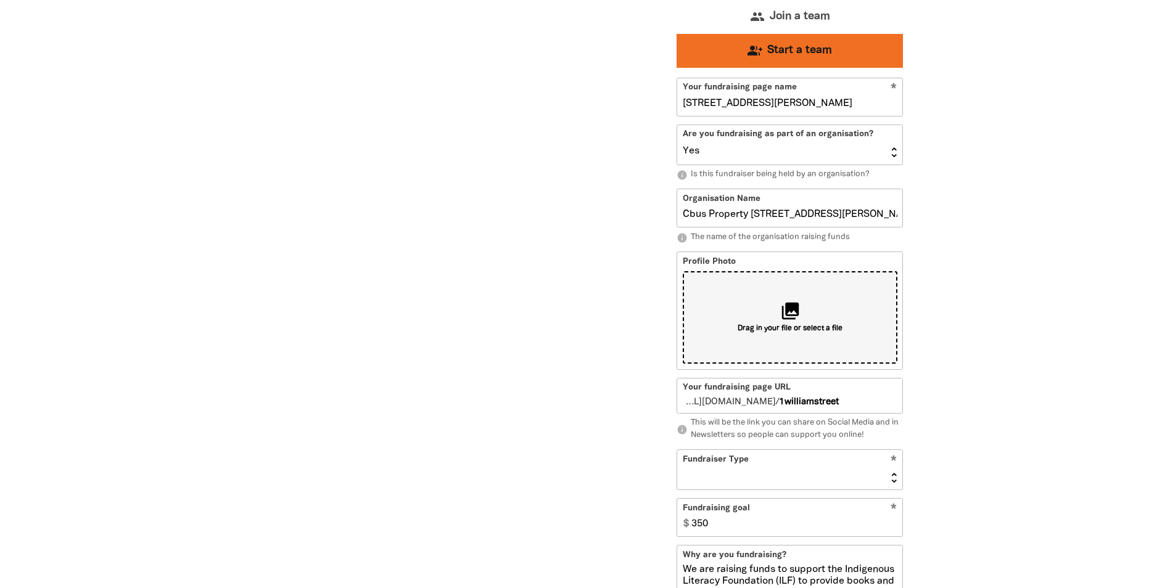
type input "Cbus Property [STREET_ADDRESS][PERSON_NAME] Pty Ltd"
click at [782, 319] on icon "collections" at bounding box center [790, 310] width 20 height 20
type input "C:\fakepath\Black & White Simple Coming Soon Instagram Post (Square) (10).jpg"
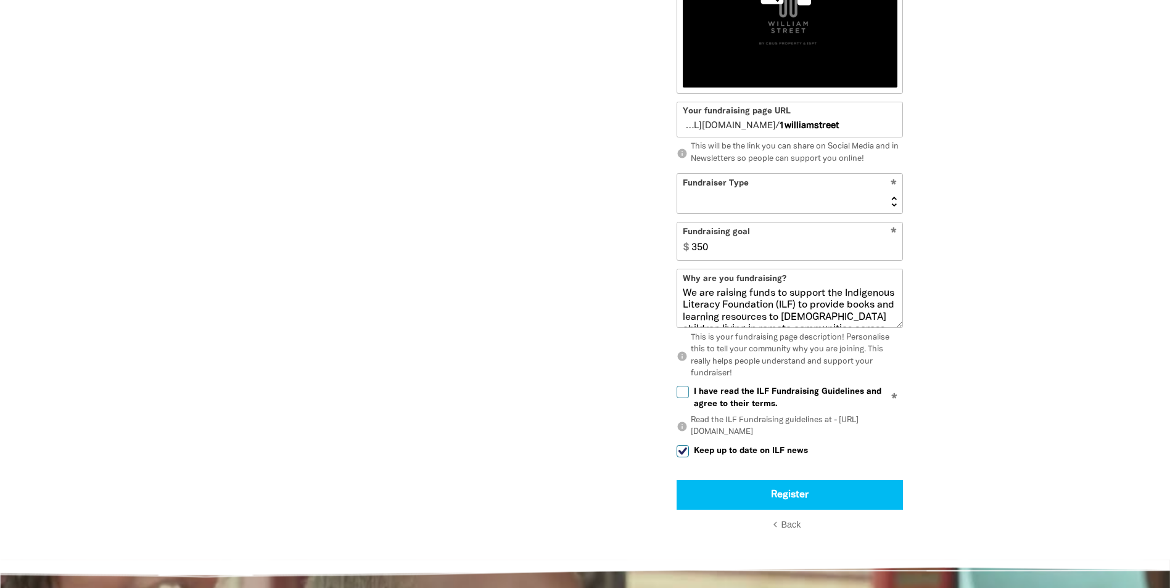
scroll to position [1724, 0]
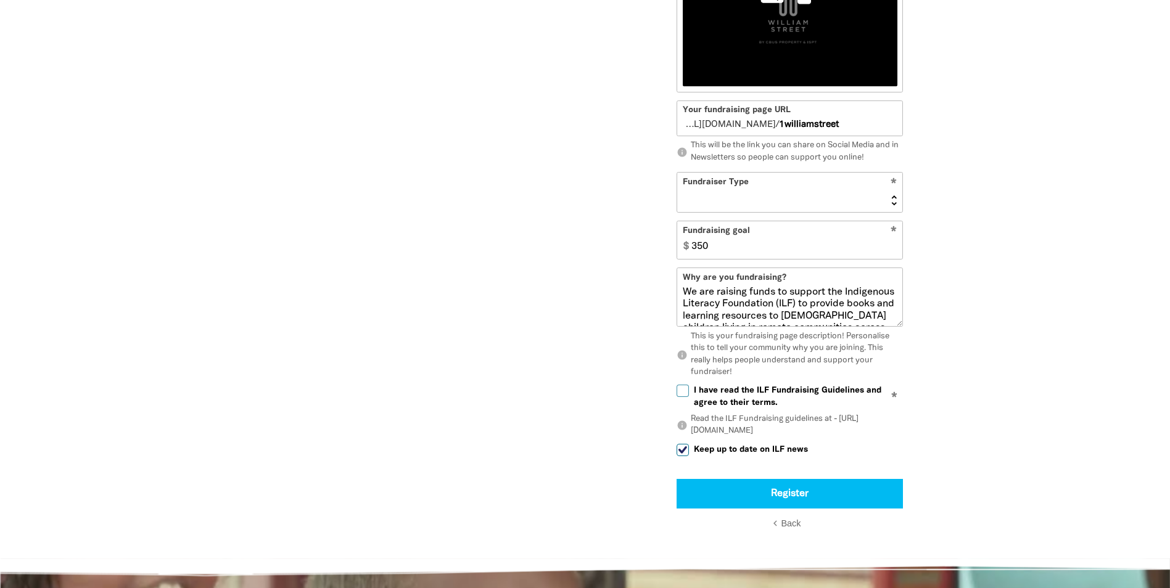
click at [770, 201] on select "Event Activity Donations Instead of Gifts Business School or Library In Memoriam" at bounding box center [789, 192] width 225 height 39
select select "Event"
click at [677, 173] on select "Event Activity Donations Instead of Gifts Business School or Library In Memoriam" at bounding box center [789, 192] width 225 height 39
drag, startPoint x: 686, startPoint y: 392, endPoint x: 697, endPoint y: 401, distance: 14.5
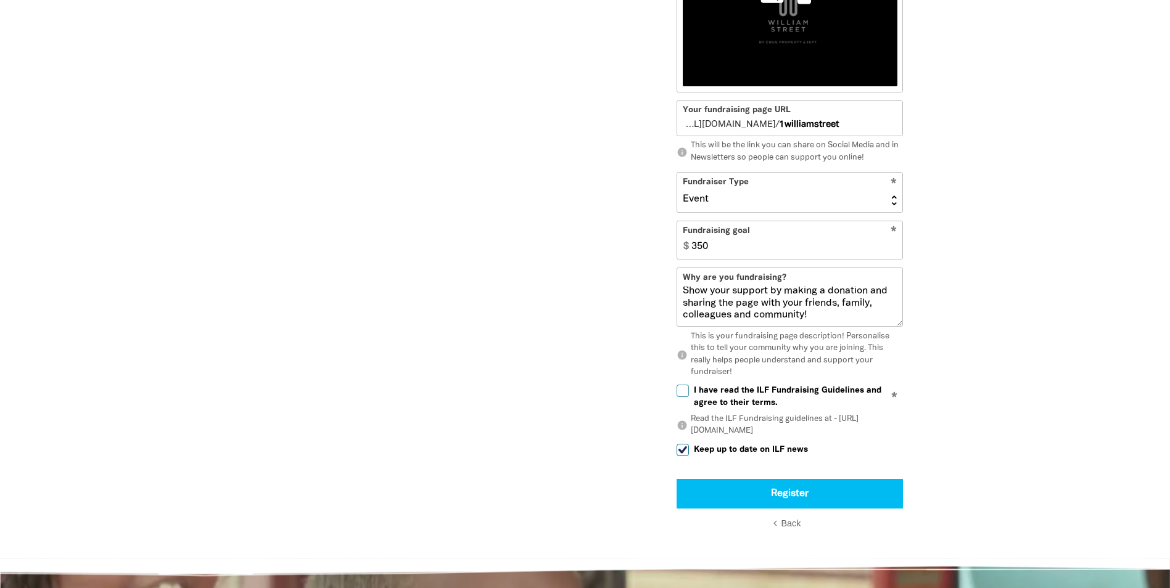
click at [686, 391] on input "I have read the ILF Fundraising Guidelines and agree to their terms." at bounding box center [683, 391] width 12 height 12
checkbox input "true"
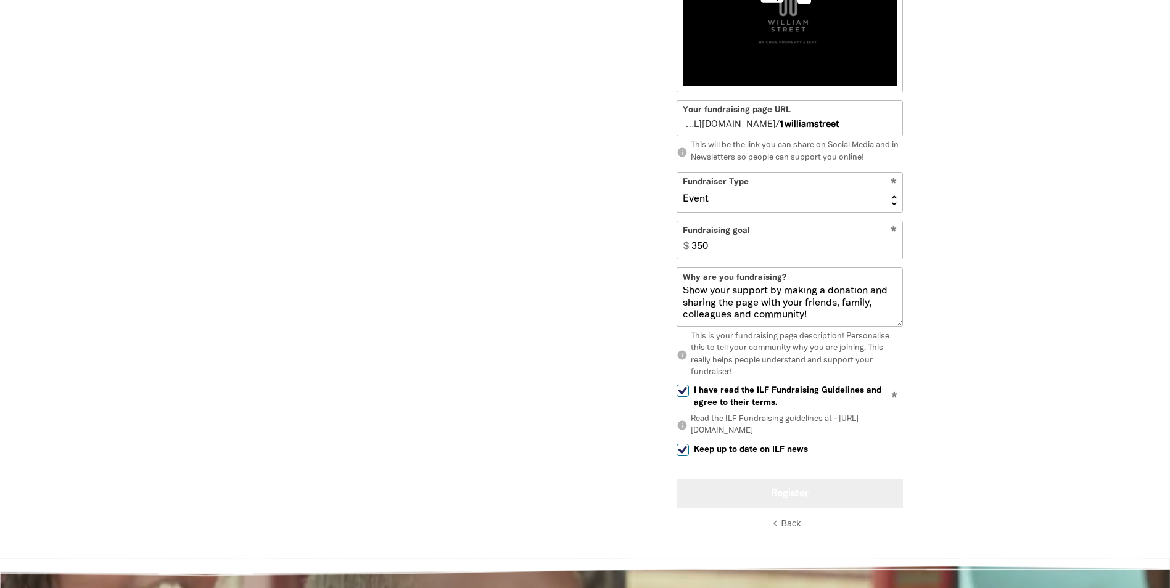
click at [834, 501] on button "Register" at bounding box center [790, 494] width 226 height 30
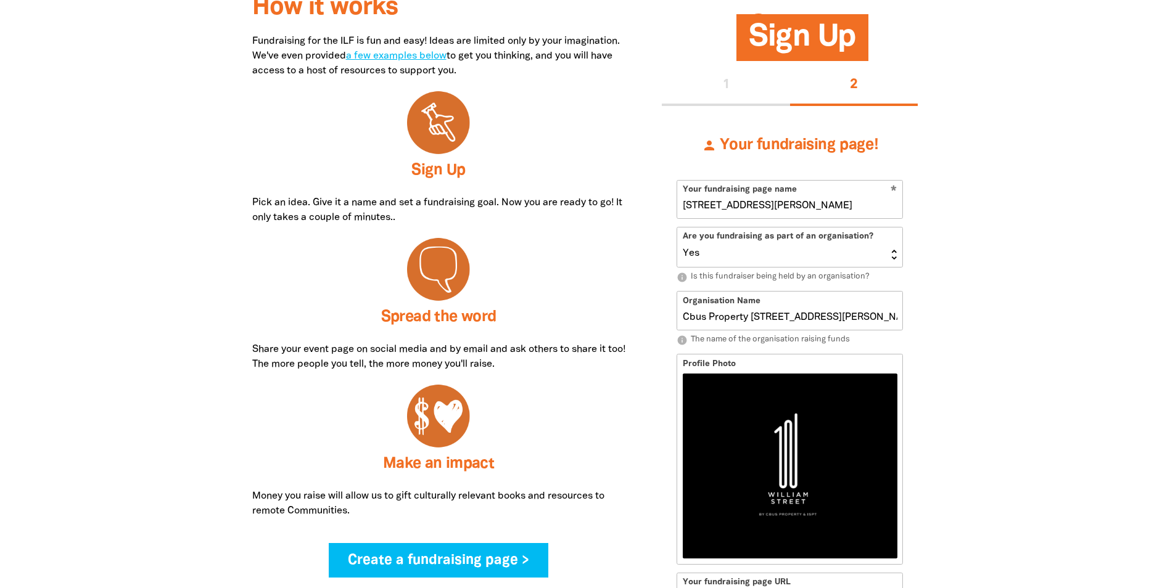
scroll to position [429, 0]
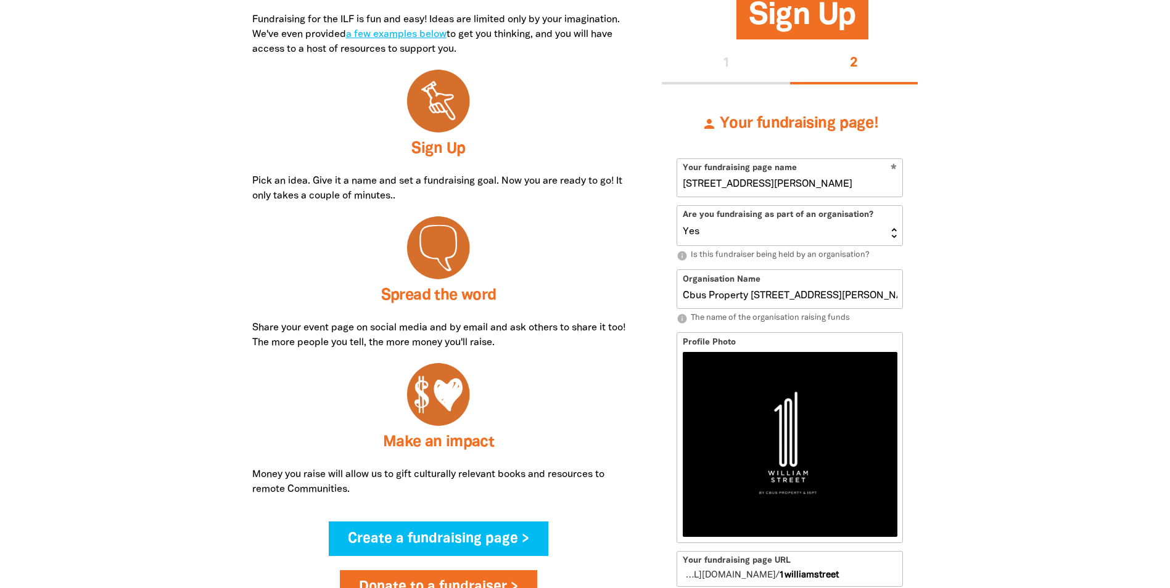
drag, startPoint x: 776, startPoint y: 185, endPoint x: 654, endPoint y: 181, distance: 122.2
type input "[PERSON_NAME]"
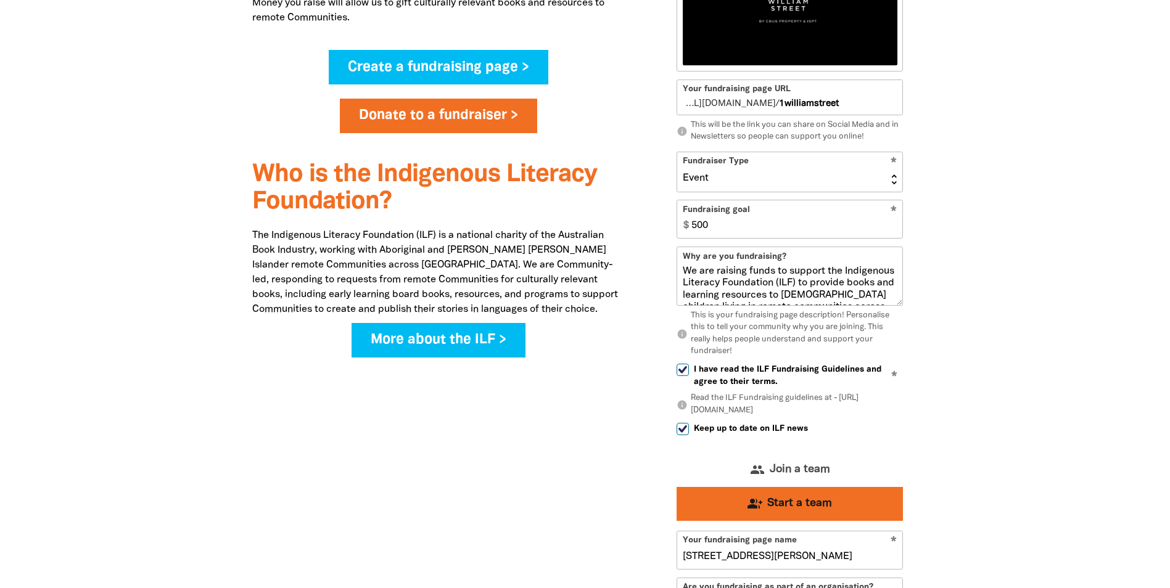
scroll to position [922, 0]
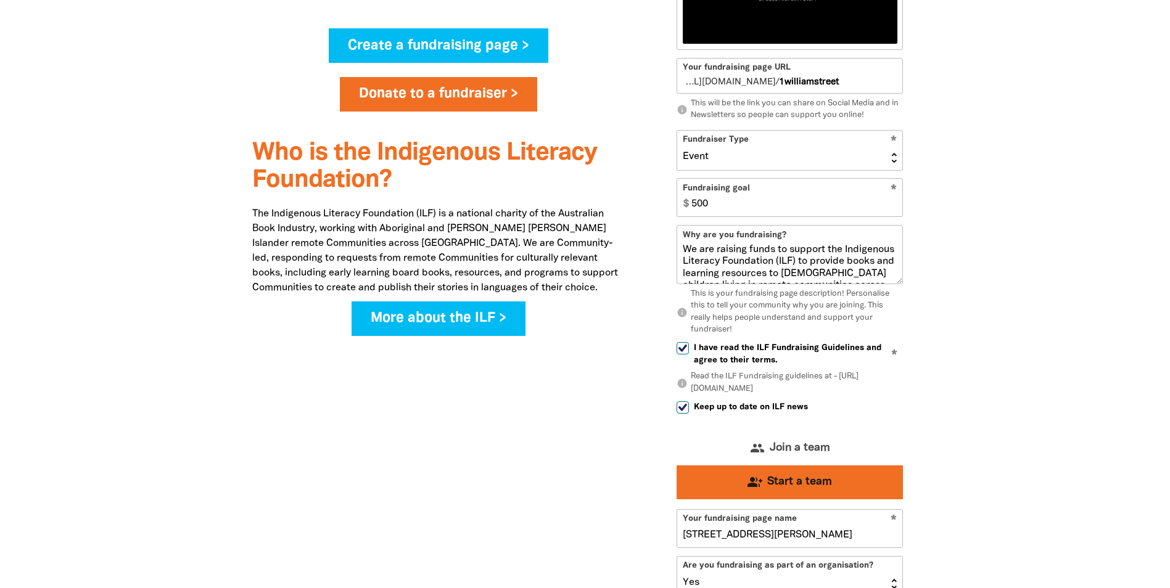
click at [836, 89] on input "1williamstreet" at bounding box center [841, 76] width 124 height 35
click at [842, 86] on input "1williamstreet" at bounding box center [841, 76] width 124 height 35
type input "kimberleyhill"
click at [955, 59] on div "How it works Fundraising for the ILF is fun and easy! Ideas are limited only by…" at bounding box center [585, 426] width 740 height 1868
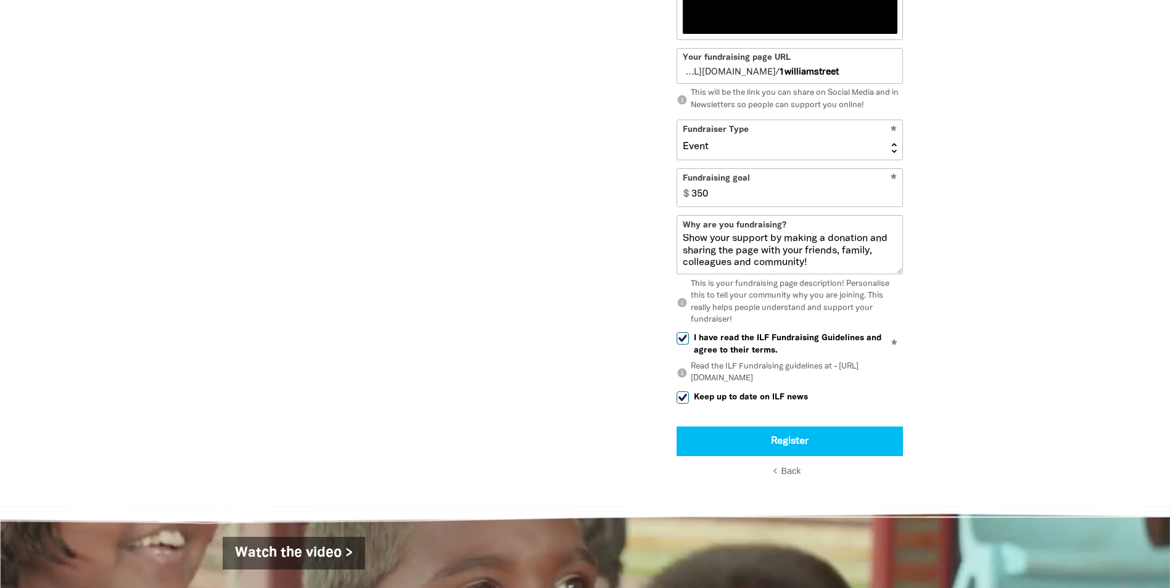
scroll to position [1909, 0]
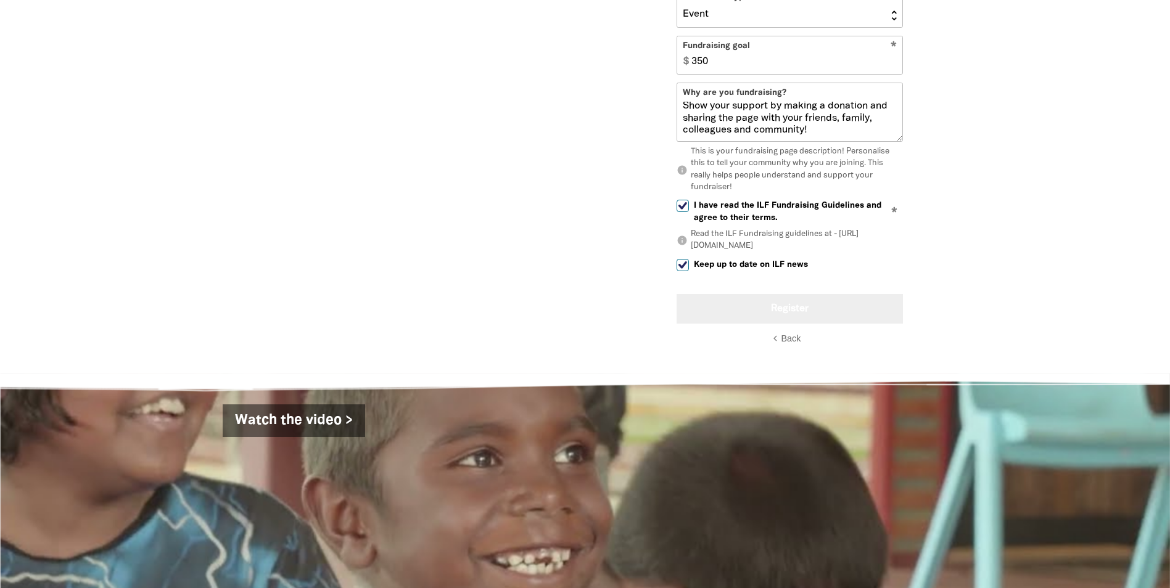
click at [807, 305] on button "Register" at bounding box center [790, 309] width 226 height 30
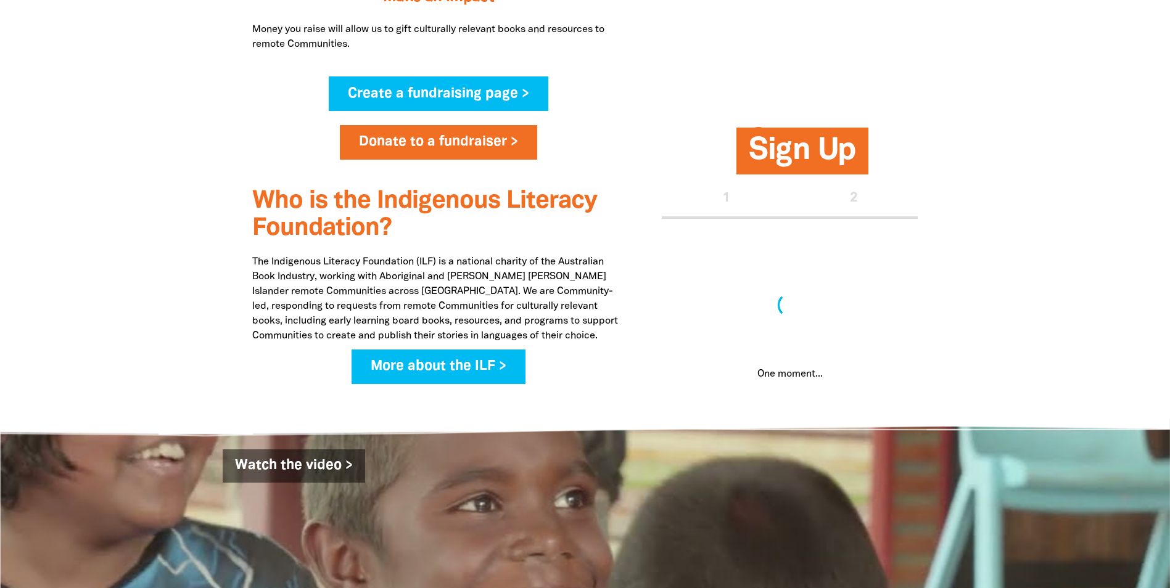
scroll to position [873, 0]
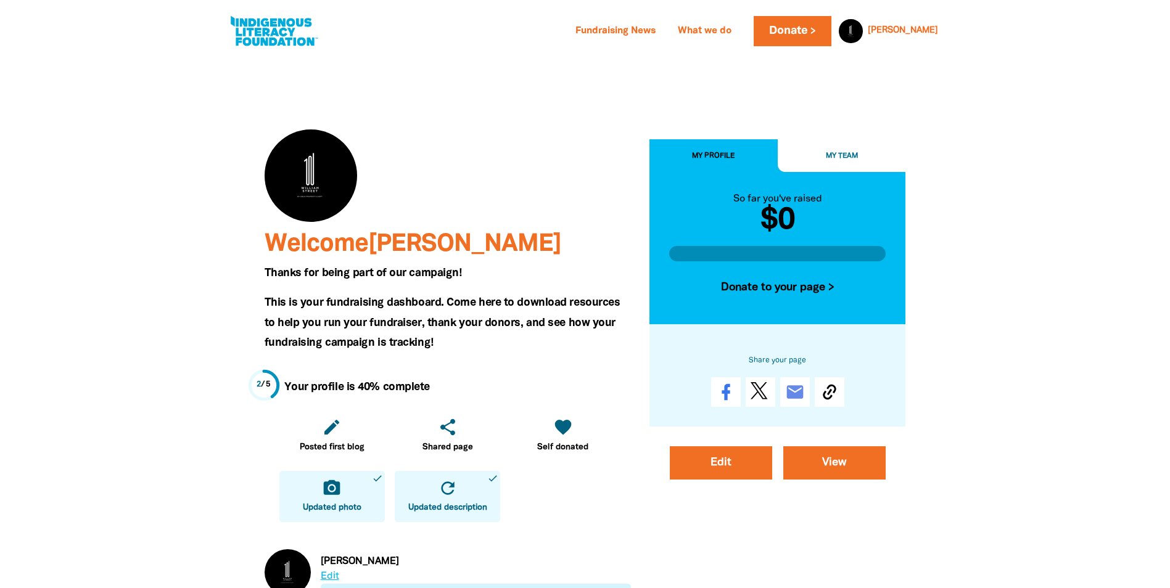
click at [838, 149] on button "My Team" at bounding box center [842, 155] width 128 height 33
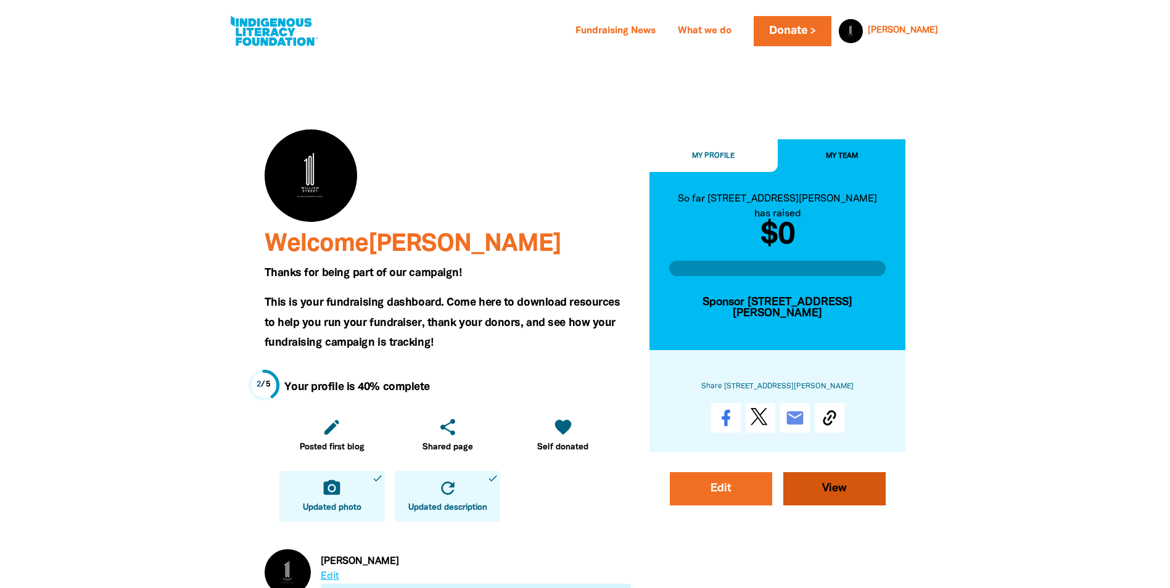
click at [821, 472] on link "View" at bounding box center [834, 488] width 102 height 33
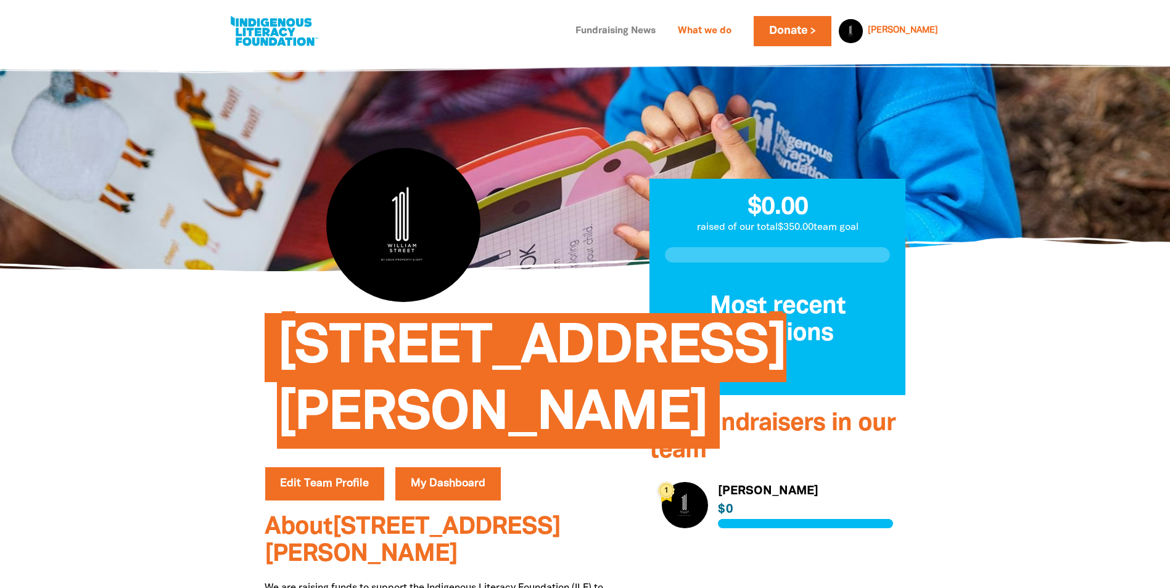
click at [663, 27] on link "Fundraising News" at bounding box center [615, 32] width 95 height 20
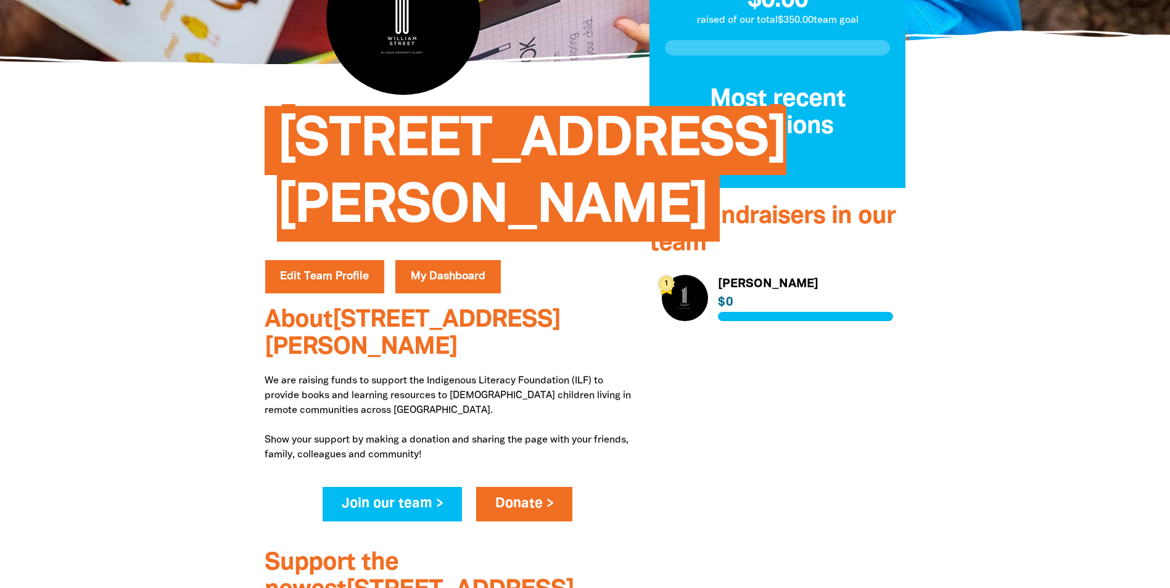
scroll to position [308, 0]
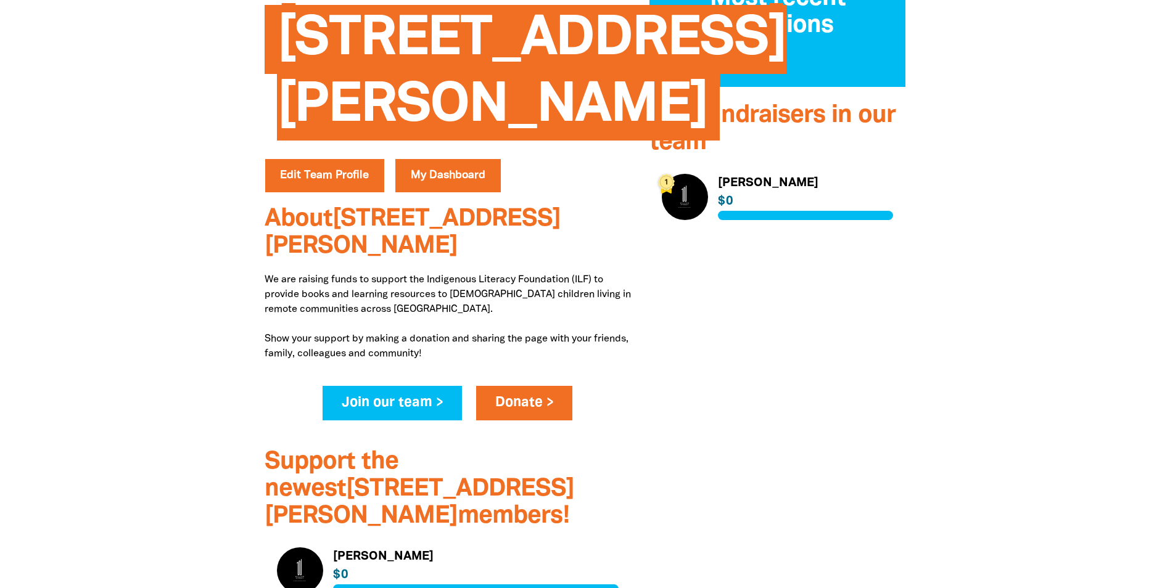
click at [730, 178] on link "Link to [PERSON_NAME]" at bounding box center [778, 197] width 232 height 46
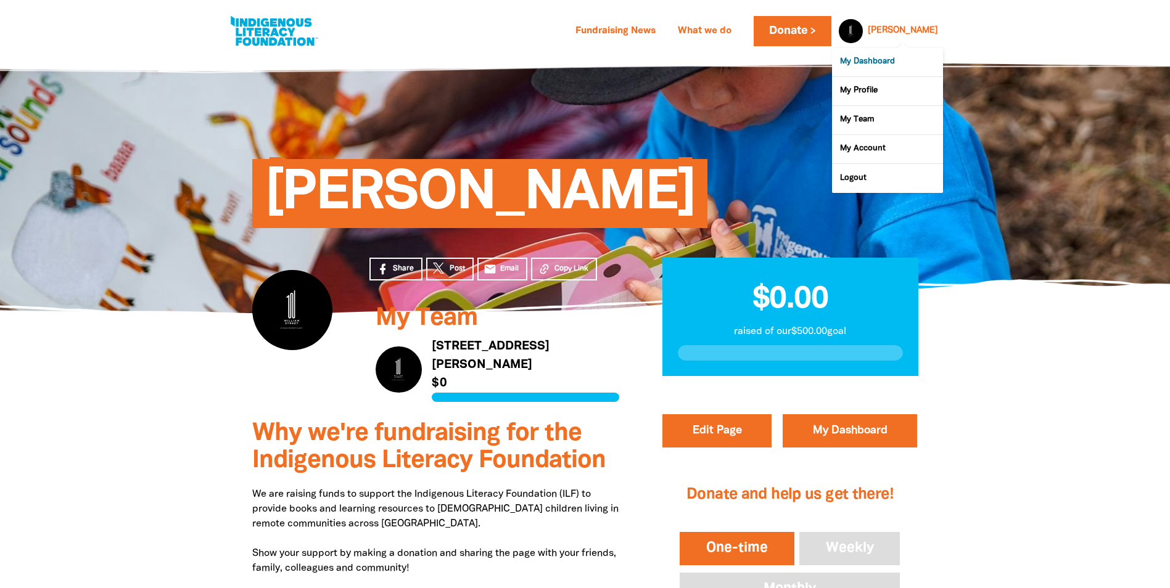
click at [879, 62] on link "My Dashboard" at bounding box center [887, 62] width 111 height 28
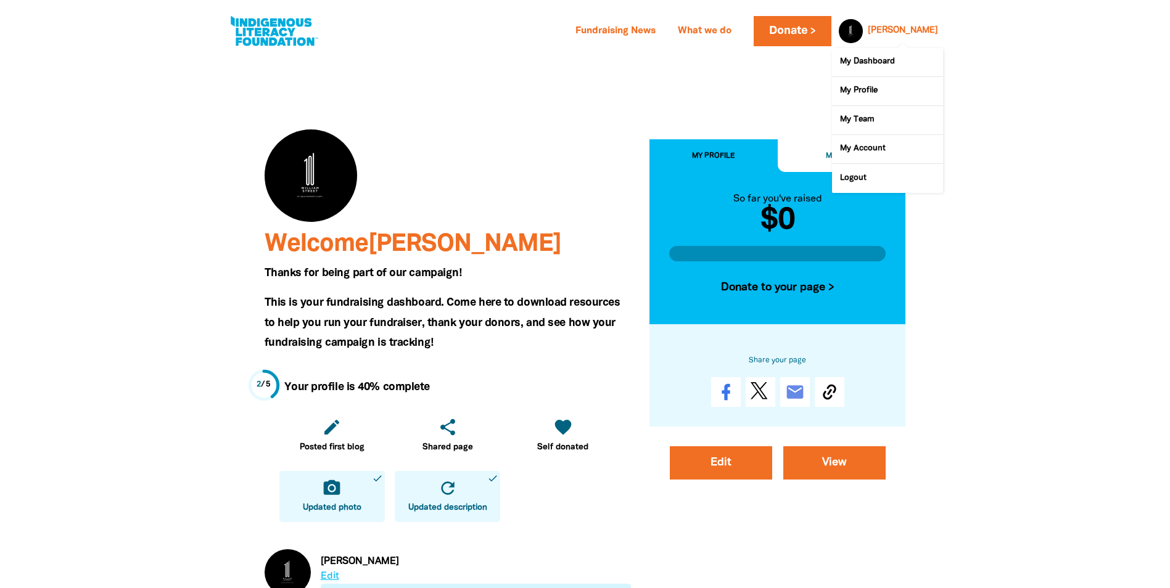
click at [903, 30] on link "[PERSON_NAME]" at bounding box center [903, 31] width 70 height 9
click at [889, 62] on link "My Dashboard" at bounding box center [887, 62] width 111 height 28
